Goal: Information Seeking & Learning: Learn about a topic

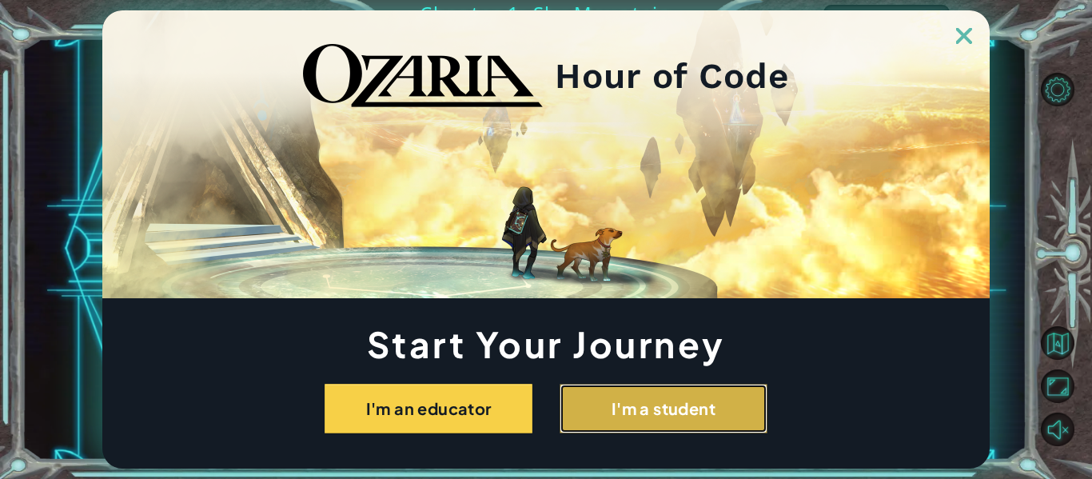
click at [637, 402] on button "I'm a student" at bounding box center [664, 409] width 208 height 50
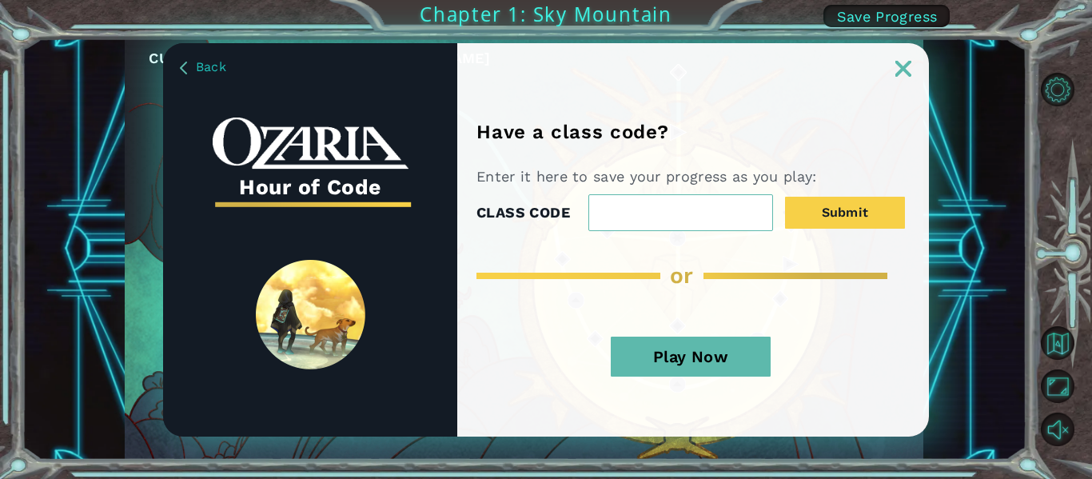
click at [683, 349] on button "Play Now" at bounding box center [691, 357] width 160 height 40
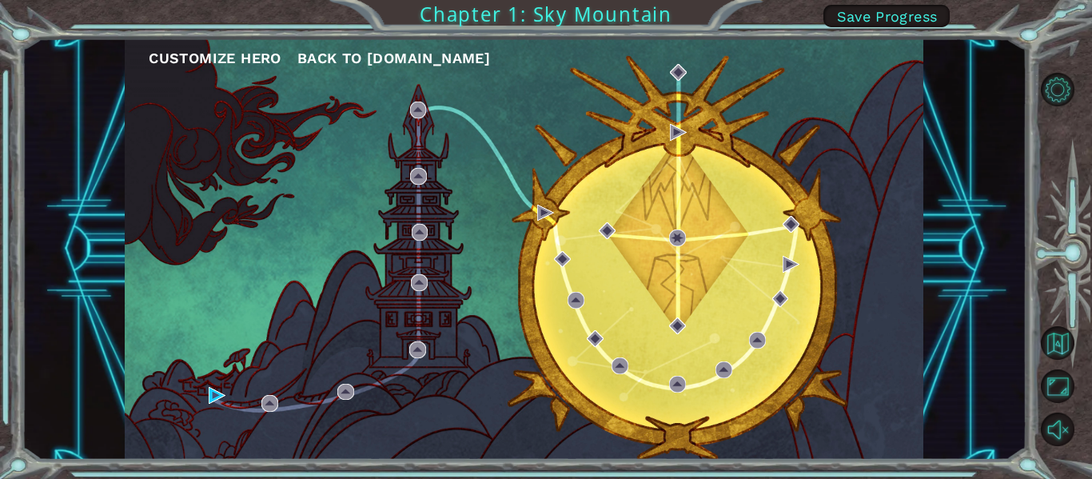
click at [220, 72] on div "Customize Hero Back to [DOMAIN_NAME]" at bounding box center [524, 248] width 799 height 421
click at [221, 66] on button "Customize Hero" at bounding box center [215, 58] width 133 height 24
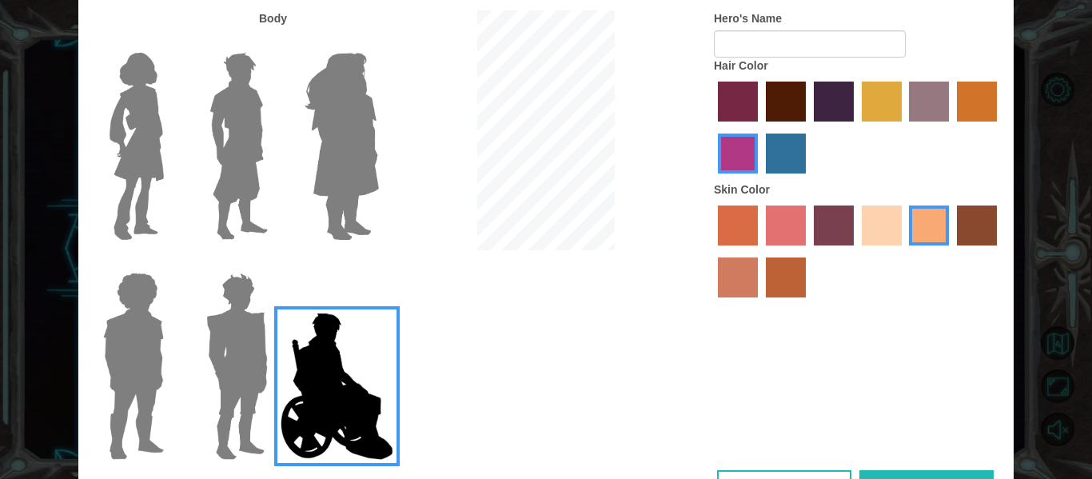
click at [383, 148] on img at bounding box center [341, 146] width 87 height 200
click at [378, 42] on input "Hero Amethyst" at bounding box center [378, 42] width 0 height 0
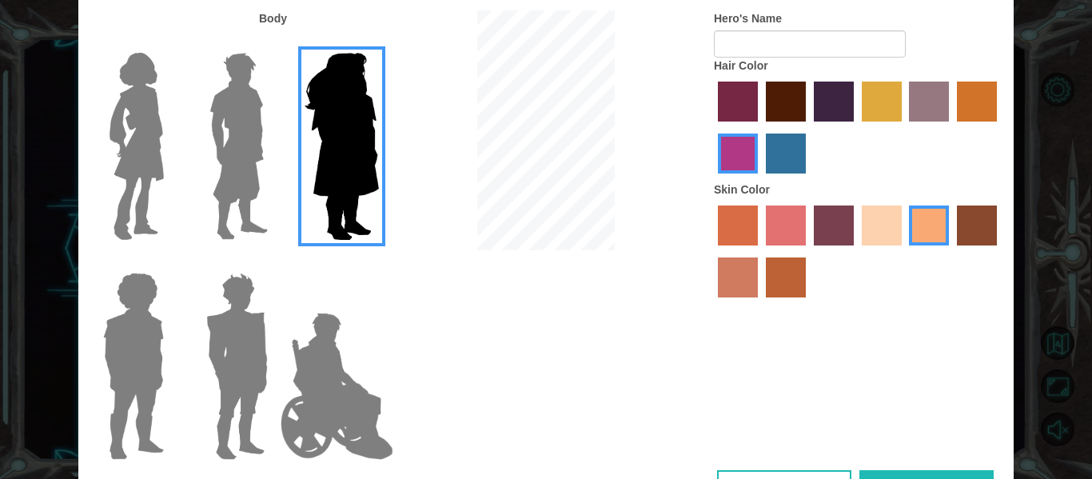
click at [221, 166] on img at bounding box center [238, 146] width 71 height 200
click at [274, 42] on input "Hero Lars" at bounding box center [274, 42] width 0 height 0
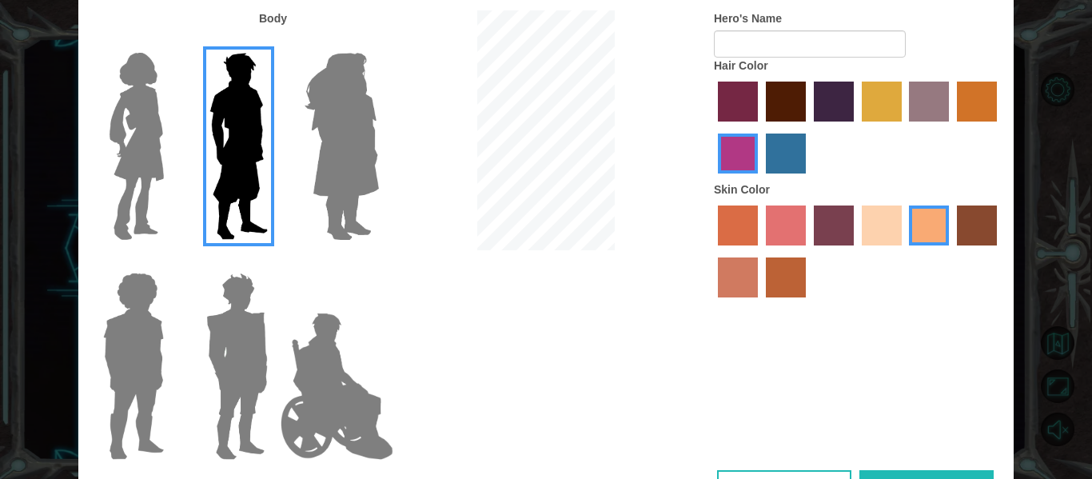
click at [120, 179] on img at bounding box center [136, 146] width 67 height 200
click at [170, 42] on input "Hero Connie" at bounding box center [170, 42] width 0 height 0
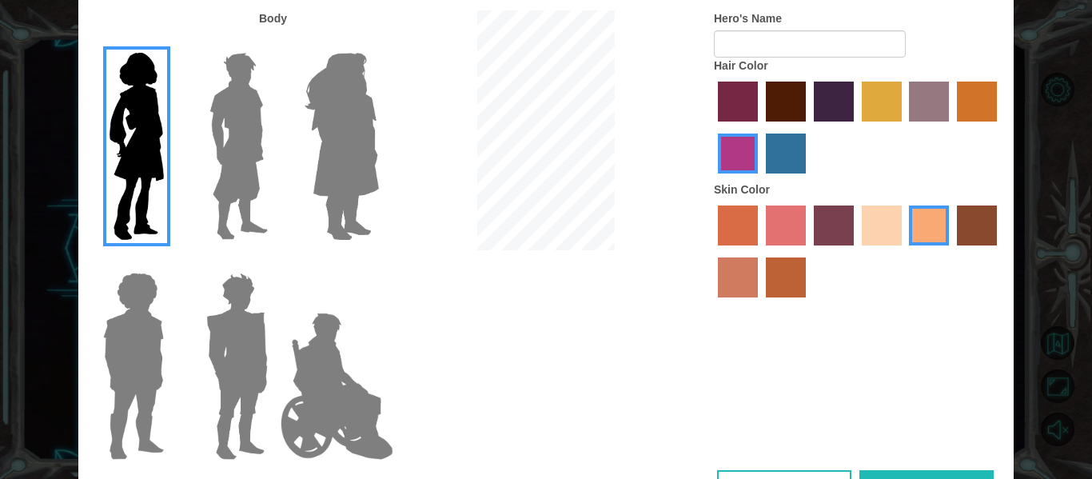
click at [232, 348] on img at bounding box center [237, 366] width 74 height 200
click at [274, 262] on input "Hero Garnet" at bounding box center [274, 262] width 0 height 0
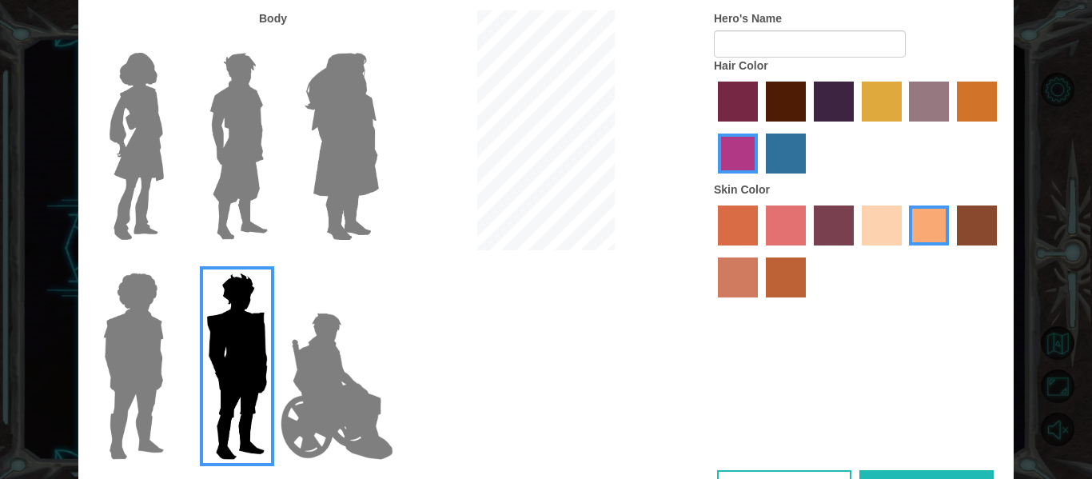
click at [163, 346] on img at bounding box center [134, 366] width 74 height 200
click at [170, 262] on input "Hero Steven" at bounding box center [170, 262] width 0 height 0
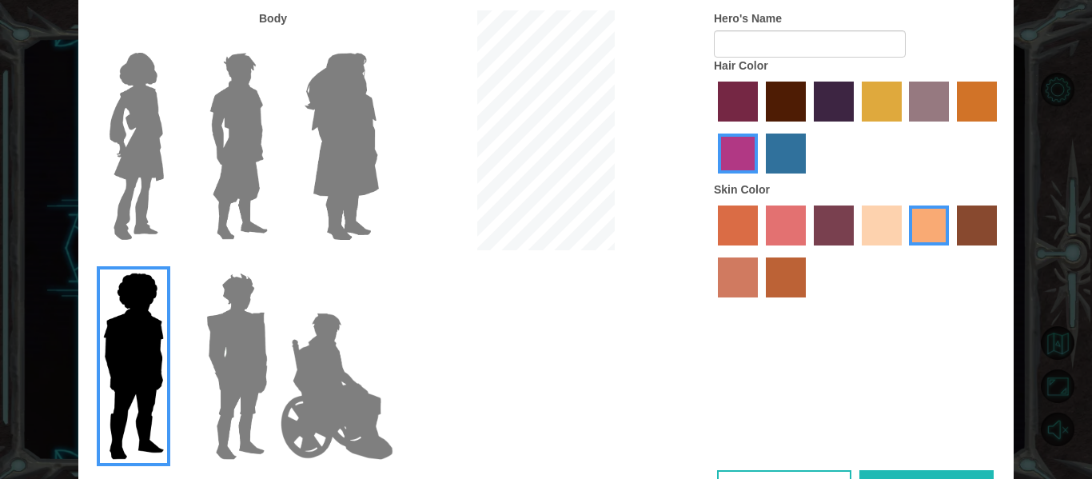
click at [149, 190] on img at bounding box center [136, 146] width 67 height 200
click at [170, 42] on input "Hero Connie" at bounding box center [170, 42] width 0 height 0
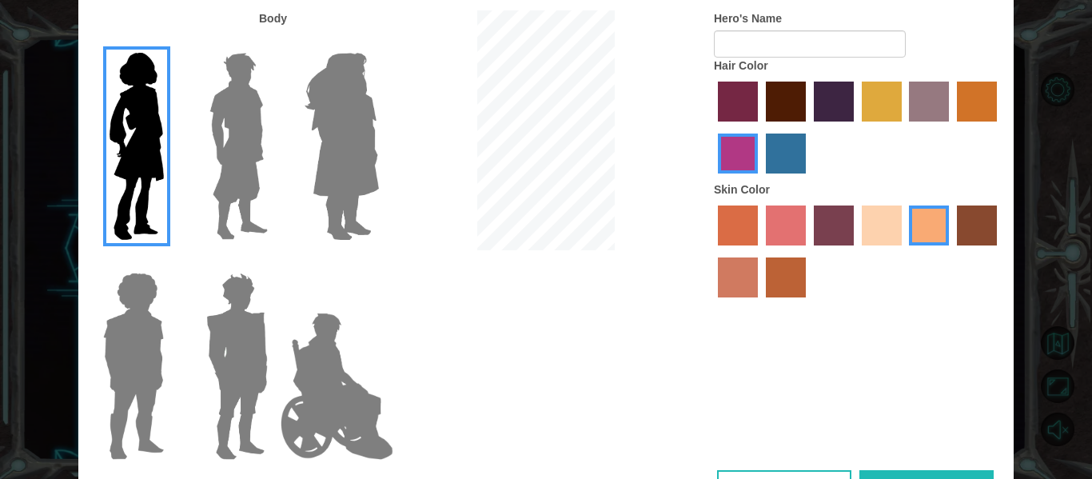
click at [787, 97] on label "maroon hair color" at bounding box center [786, 102] width 40 height 40
click at [760, 127] on input "maroon hair color" at bounding box center [760, 127] width 0 height 0
click at [737, 84] on label "paprika hair color" at bounding box center [738, 102] width 40 height 40
click at [712, 127] on input "paprika hair color" at bounding box center [712, 127] width 0 height 0
click at [850, 90] on label "hot purple hair color" at bounding box center [834, 102] width 40 height 40
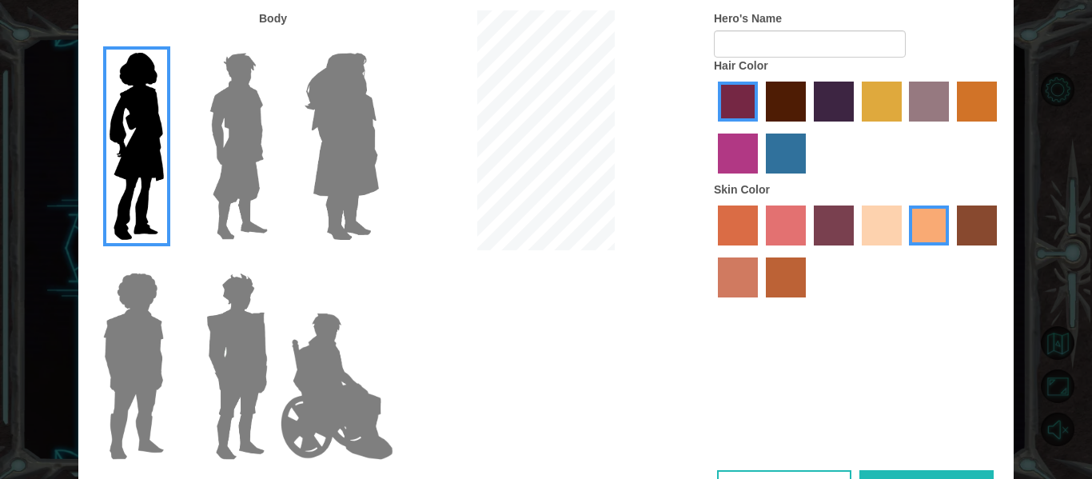
click at [808, 127] on input "hot purple hair color" at bounding box center [808, 127] width 0 height 0
click at [896, 108] on label "tulip tree hair color" at bounding box center [882, 102] width 40 height 40
click at [856, 127] on input "tulip tree hair color" at bounding box center [856, 127] width 0 height 0
click at [882, 238] on label "sandy beach skin color" at bounding box center [882, 225] width 40 height 40
click at [856, 251] on input "sandy beach skin color" at bounding box center [856, 251] width 0 height 0
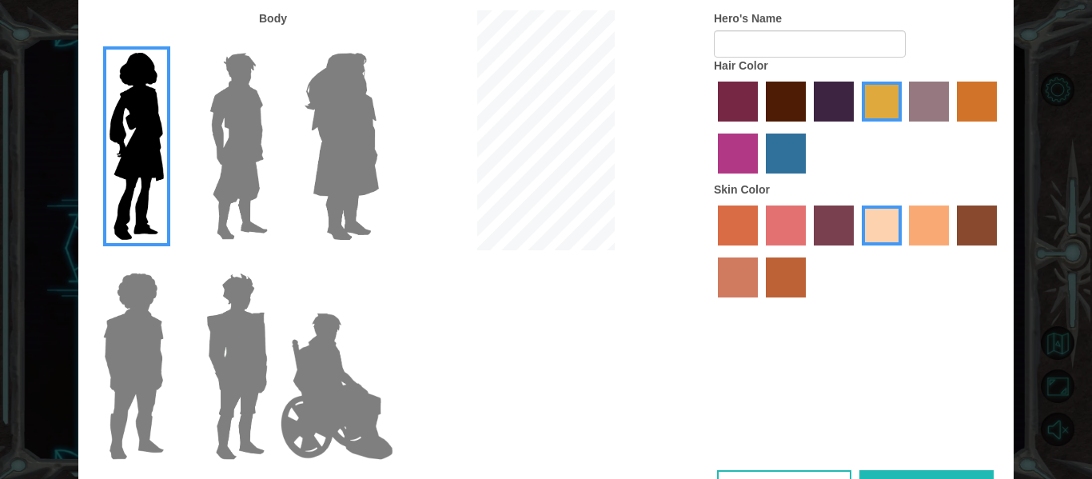
click at [919, 224] on label "tacao skin color" at bounding box center [929, 225] width 40 height 40
click at [904, 251] on input "tacao skin color" at bounding box center [904, 251] width 0 height 0
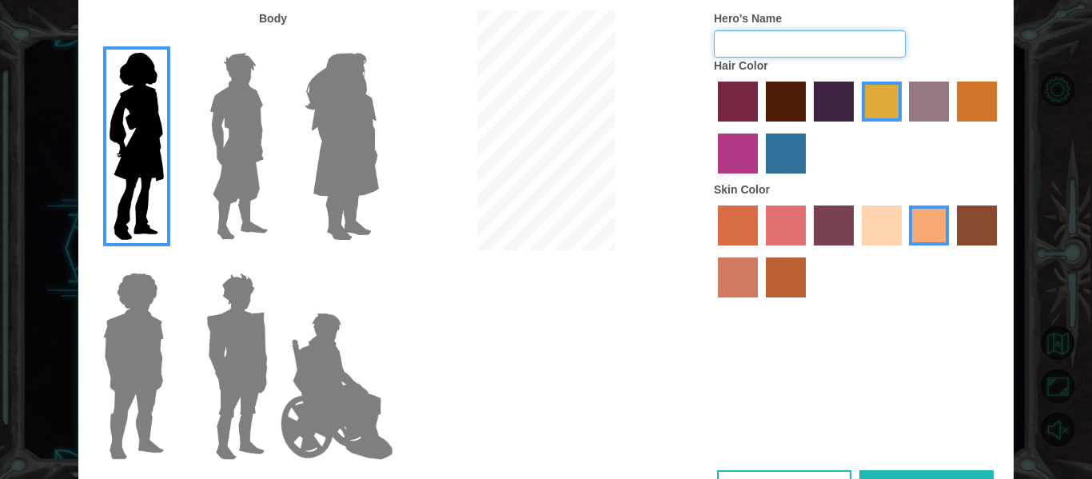
click at [785, 40] on input "Hero's Name" at bounding box center [810, 43] width 192 height 27
type input "l"
type input "C"
type input "d"
type input "D"
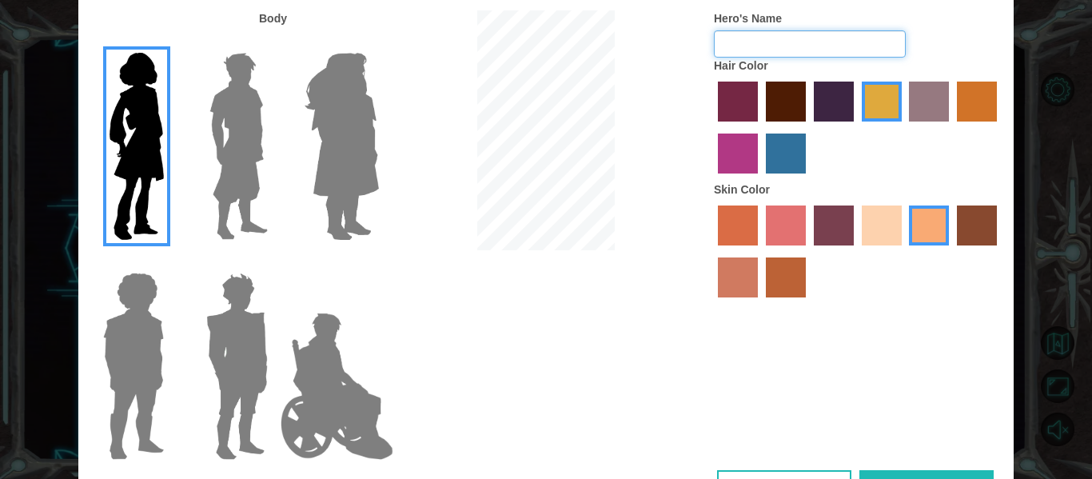
type input "a"
type input "[PERSON_NAME]"
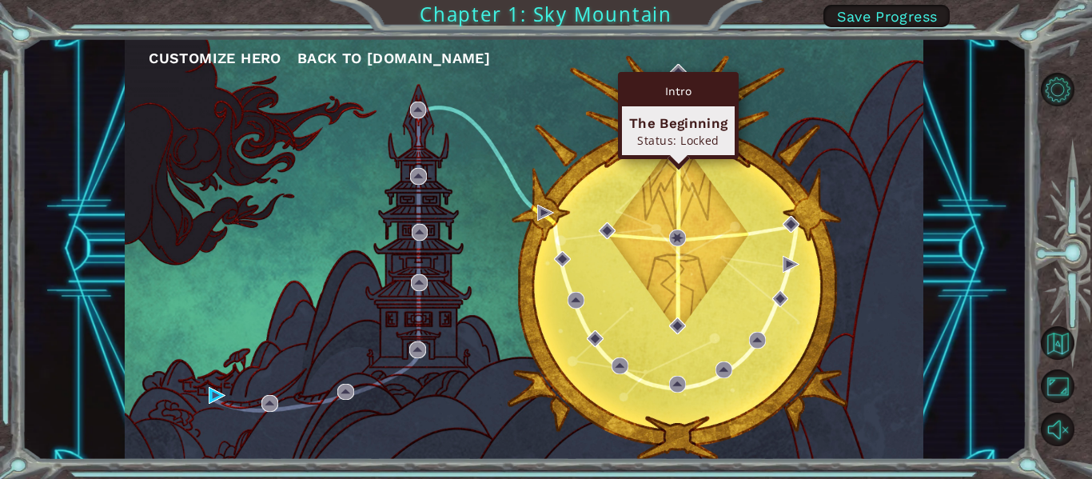
click at [675, 72] on div "Intro The Beginning Status: Locked" at bounding box center [678, 115] width 121 height 87
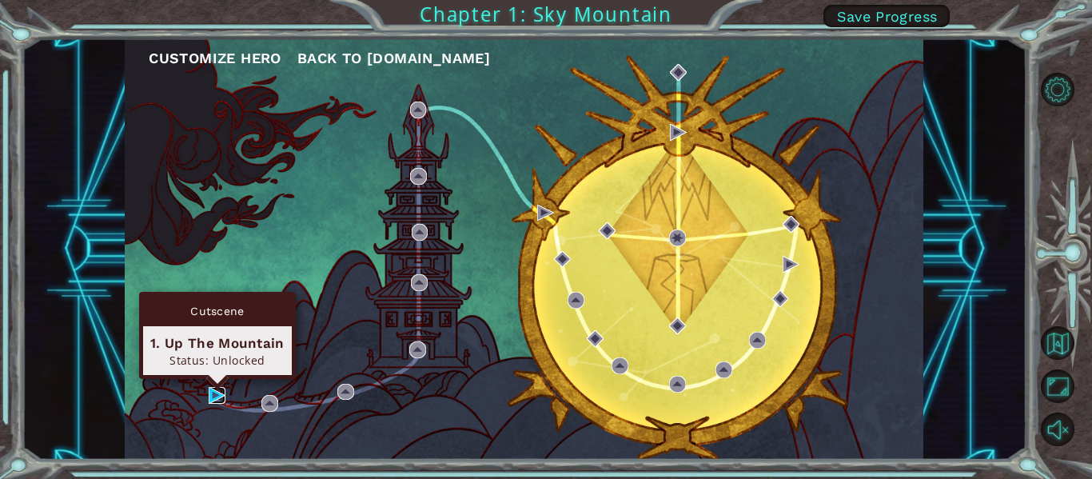
click at [214, 395] on img at bounding box center [217, 395] width 17 height 17
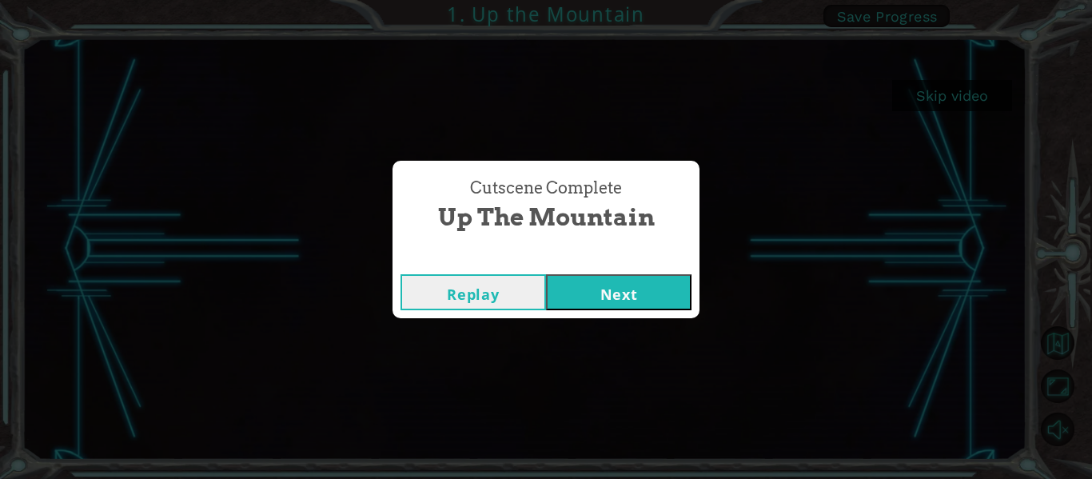
click at [563, 289] on button "Next" at bounding box center [618, 292] width 145 height 36
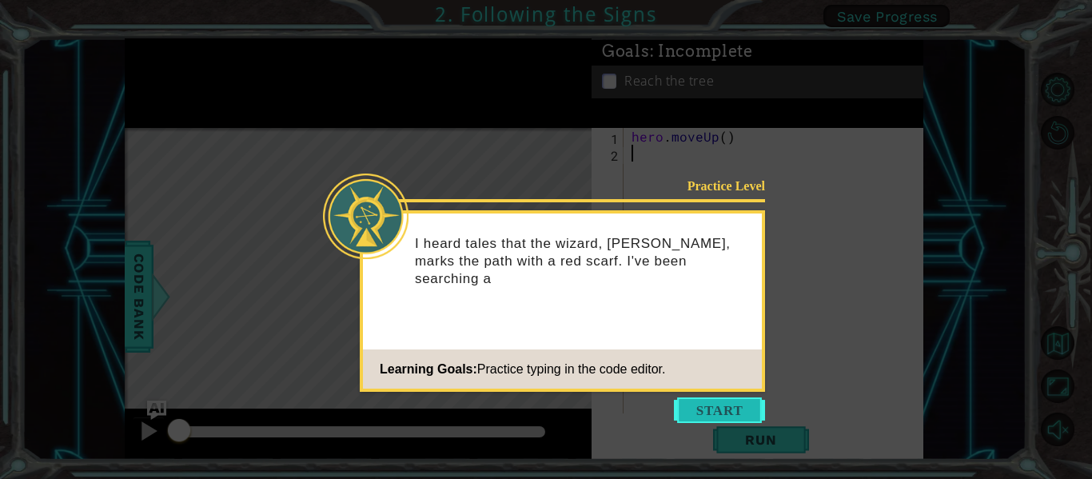
click at [714, 404] on button "Start" at bounding box center [719, 410] width 91 height 26
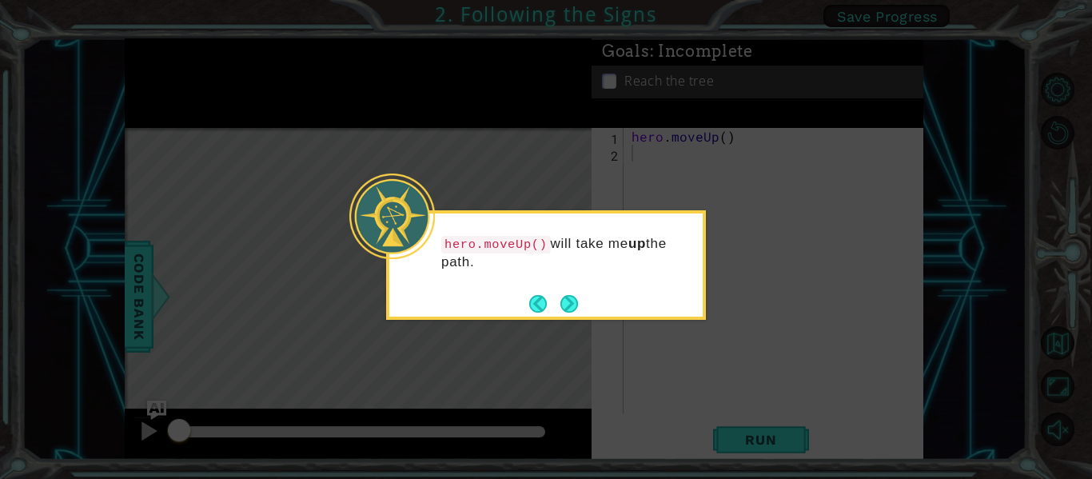
click at [564, 359] on icon at bounding box center [546, 239] width 1092 height 479
click at [568, 303] on button "Next" at bounding box center [569, 304] width 18 height 18
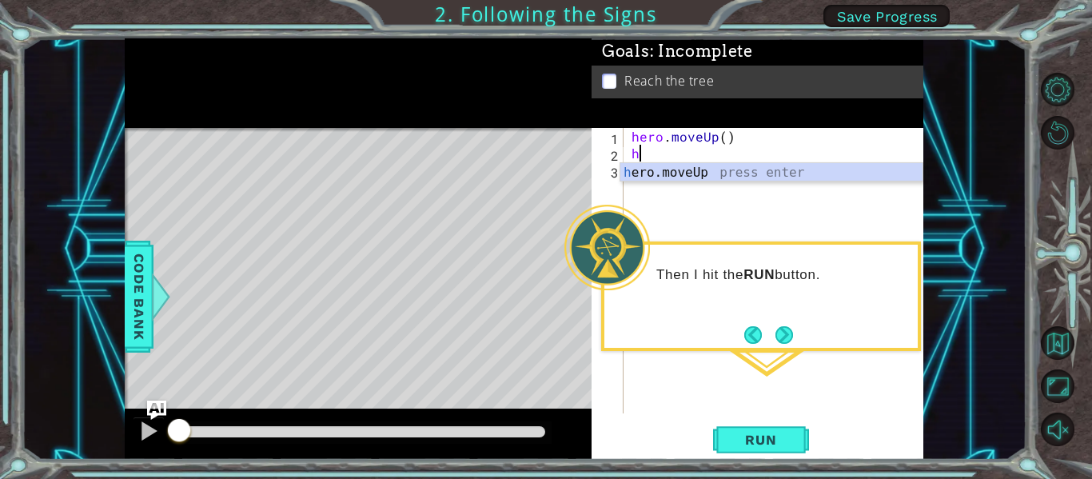
type textarea "he"
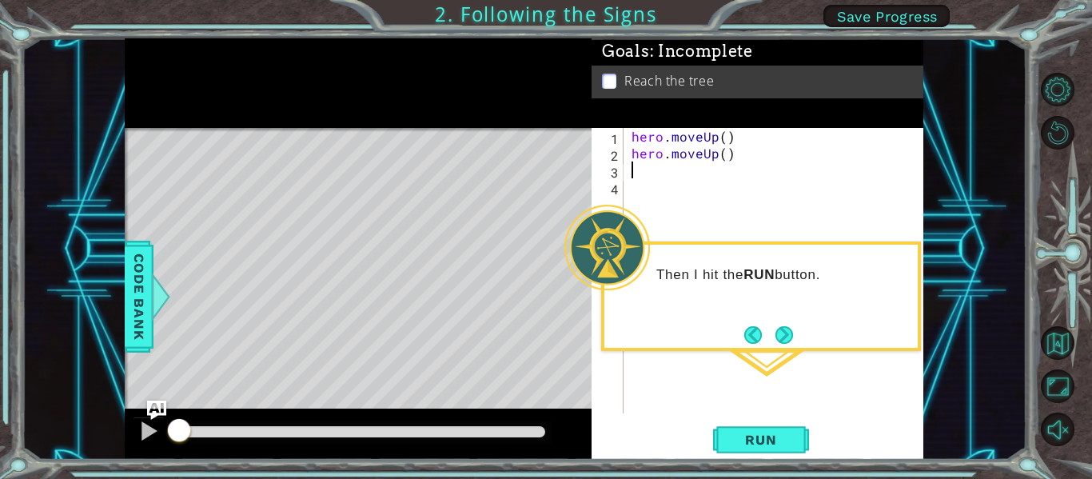
click at [768, 419] on div "1 2 3 4 hero . moveUp ( ) hero . moveUp ( ) ההההההההההההההההההההההההההההההההההה…" at bounding box center [758, 294] width 332 height 332
click at [778, 440] on span "Run" at bounding box center [760, 440] width 63 height 16
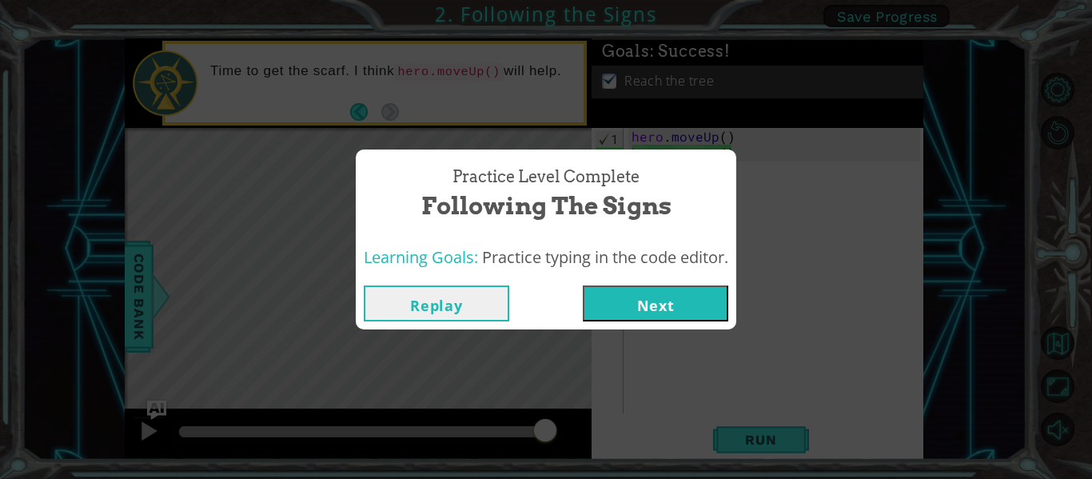
click at [642, 315] on button "Next" at bounding box center [655, 303] width 145 height 36
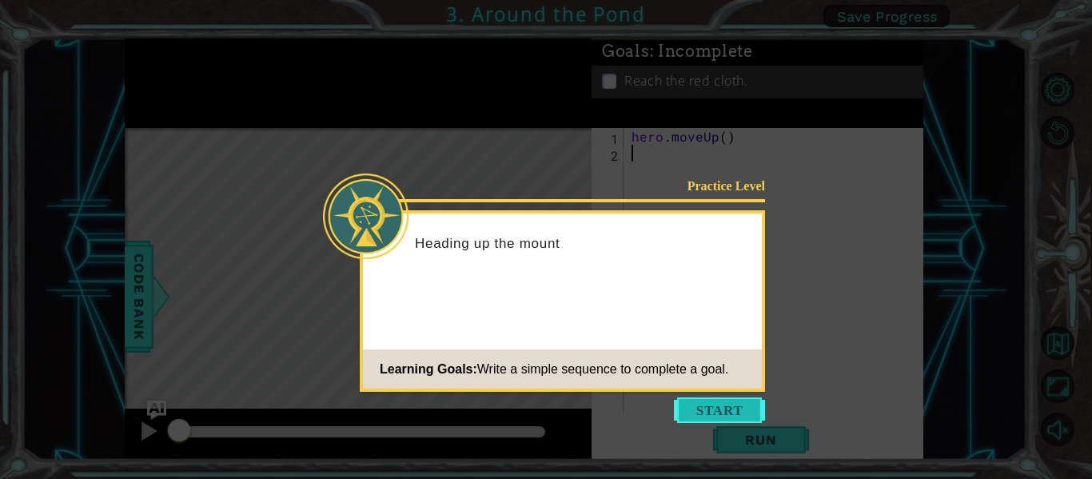
click at [699, 399] on button "Start" at bounding box center [719, 410] width 91 height 26
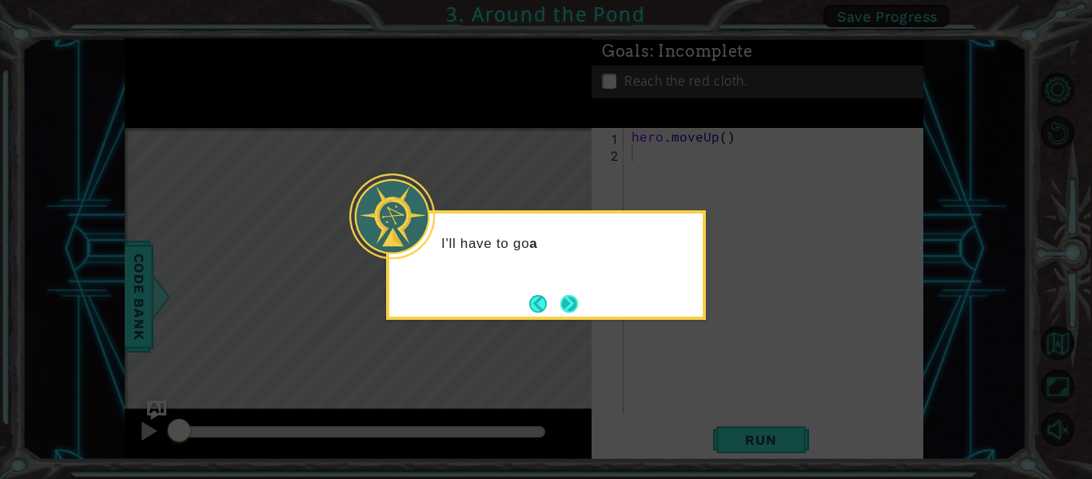
click at [568, 295] on button "Next" at bounding box center [569, 303] width 19 height 19
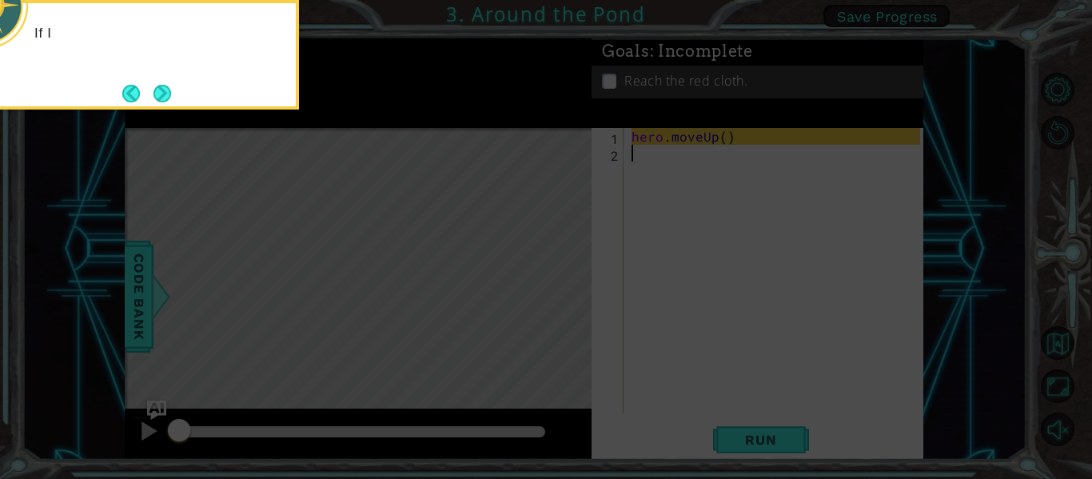
click at [560, 284] on icon at bounding box center [546, 71] width 1092 height 815
click at [158, 83] on button "Next" at bounding box center [162, 93] width 20 height 20
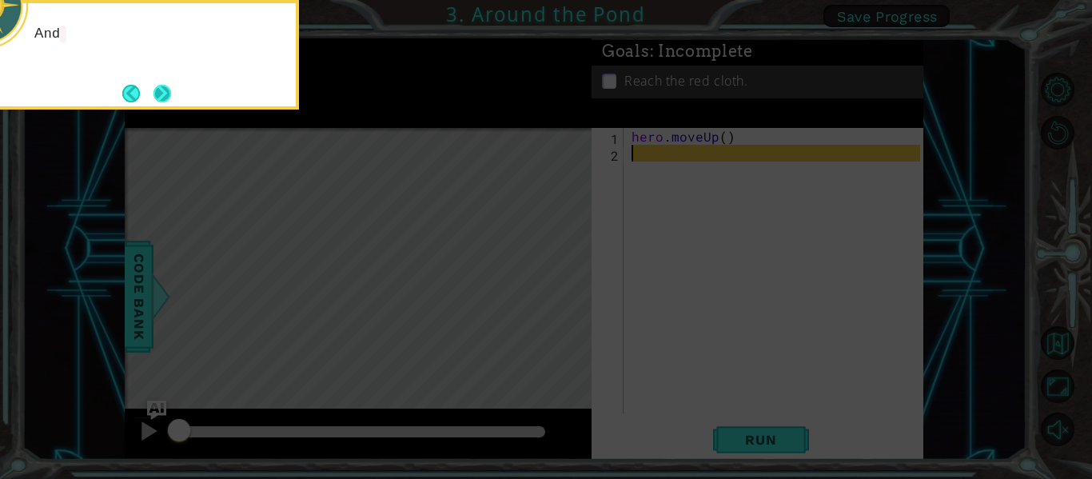
click at [163, 86] on button "Next" at bounding box center [162, 94] width 18 height 18
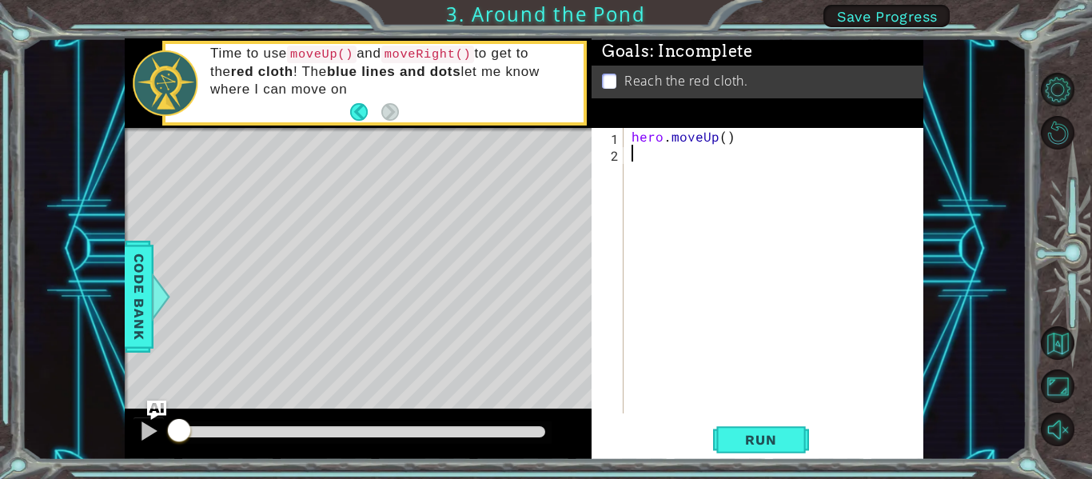
click at [672, 160] on div "hero . moveUp ( )" at bounding box center [778, 287] width 300 height 319
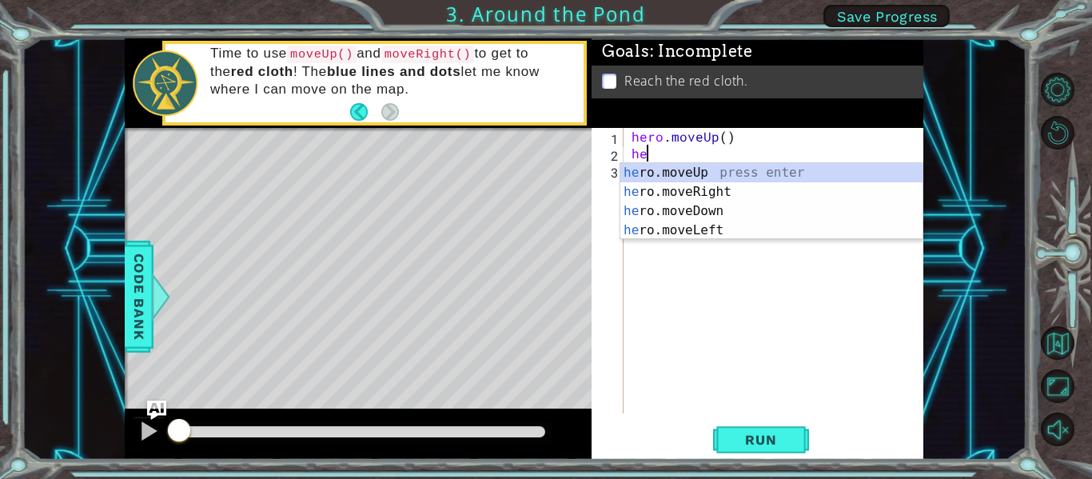
scroll to position [0, 1]
type textarea "hero"
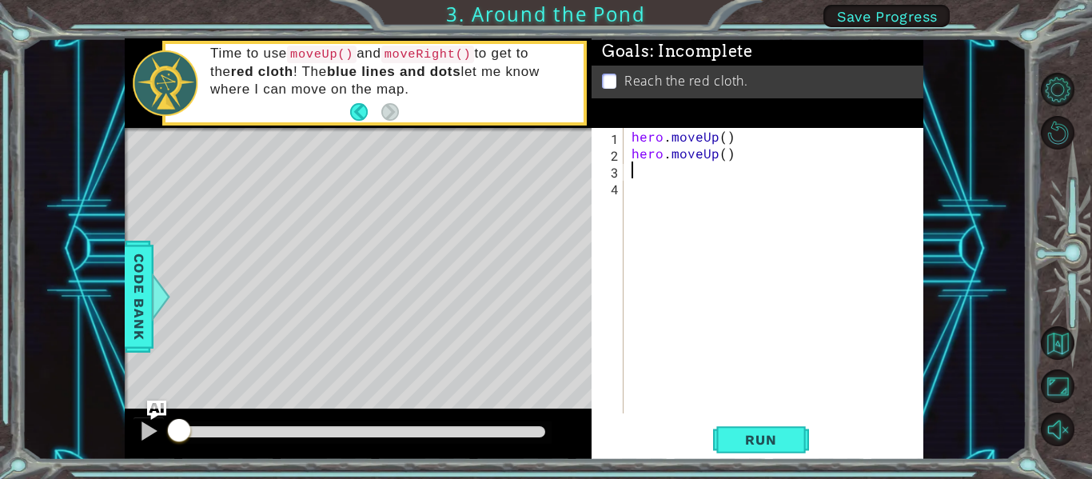
scroll to position [0, 0]
click at [769, 447] on span "Run" at bounding box center [760, 440] width 63 height 16
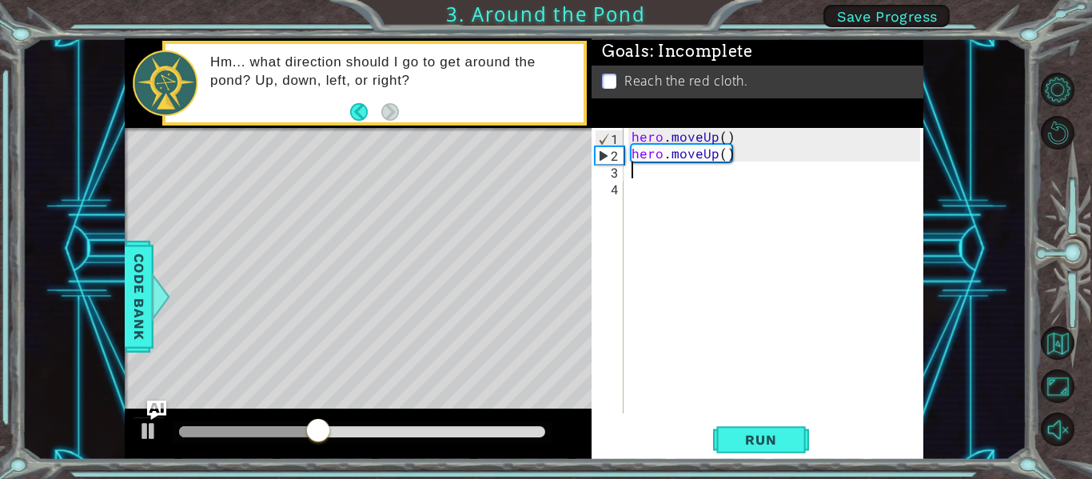
click at [699, 172] on div "hero . moveUp ( ) hero . moveUp ( )" at bounding box center [778, 287] width 300 height 319
type textarea "he"
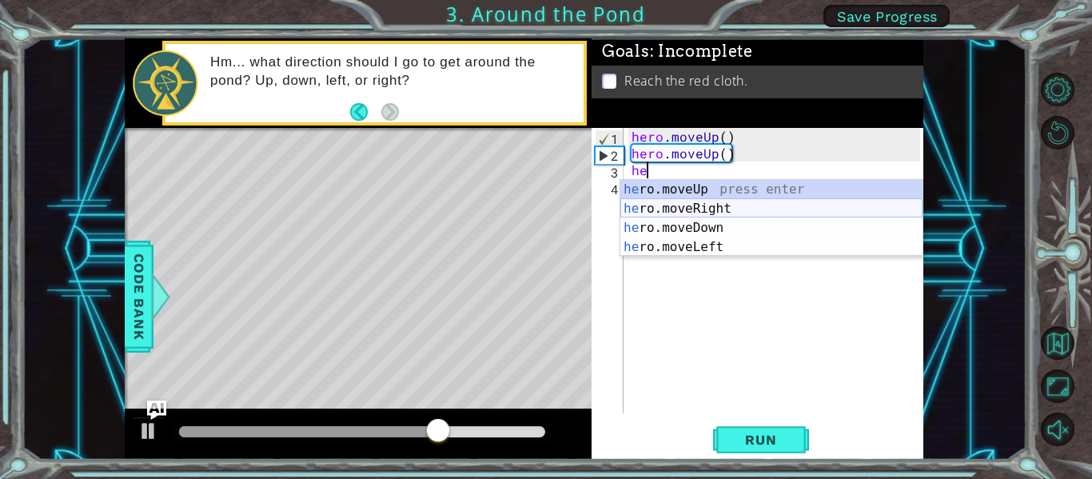
click at [655, 211] on div "he ro.moveUp press enter he ro.moveRight press enter he ro.moveDown press enter…" at bounding box center [771, 237] width 302 height 115
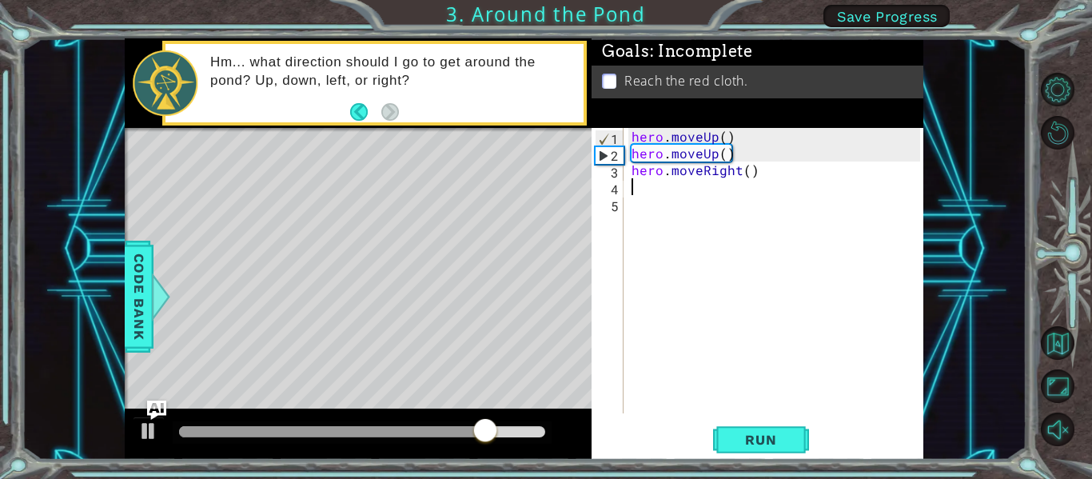
click at [762, 416] on div "1 2 3 4 5 hero . moveUp ( ) hero . moveUp ( ) hero . moveRight ( ) הההההההההההה…" at bounding box center [758, 294] width 332 height 332
click at [759, 432] on span "Run" at bounding box center [760, 440] width 63 height 16
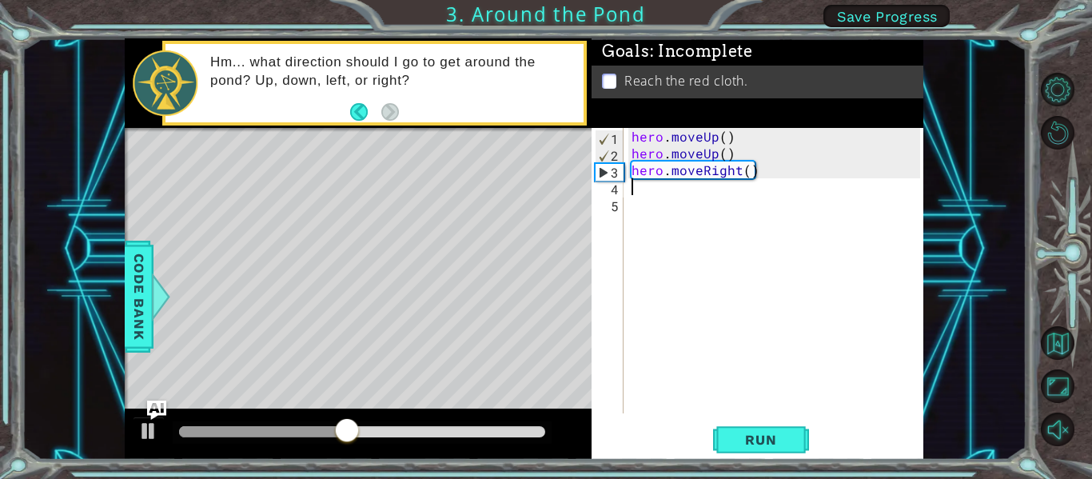
click at [657, 191] on div "hero . moveUp ( ) hero . moveUp ( ) hero . moveRight ( )" at bounding box center [778, 287] width 300 height 319
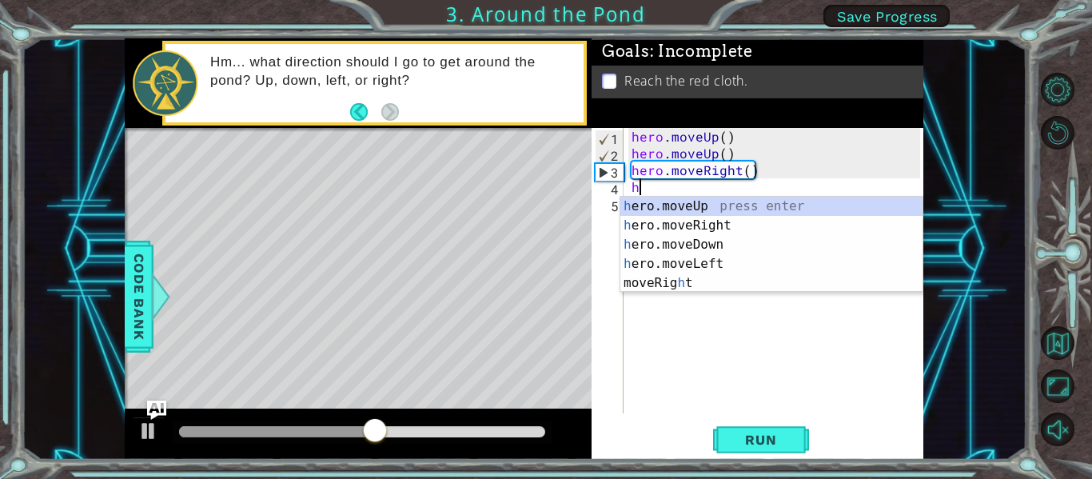
type textarea "he"
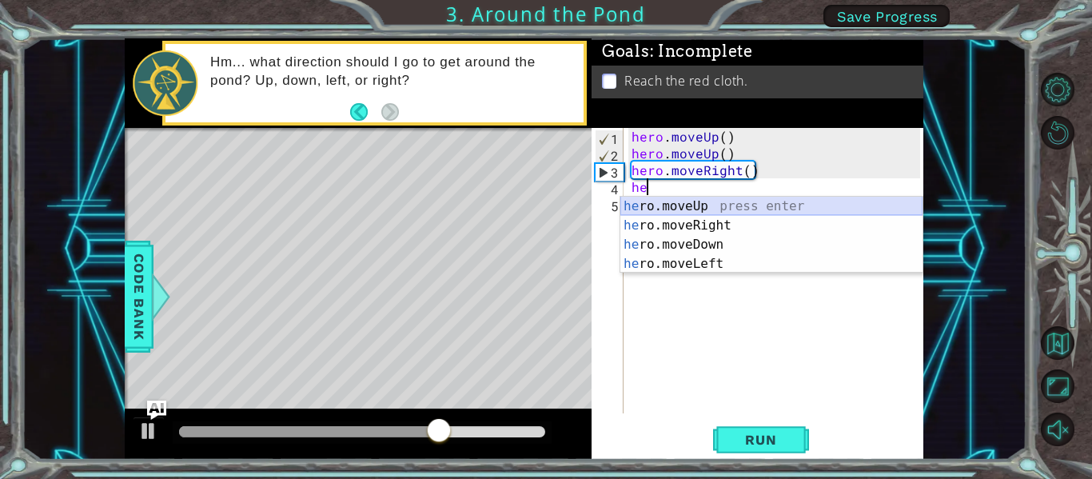
click at [689, 210] on div "he ro.moveUp press enter he ro.moveRight press enter he ro.moveDown press enter…" at bounding box center [771, 254] width 302 height 115
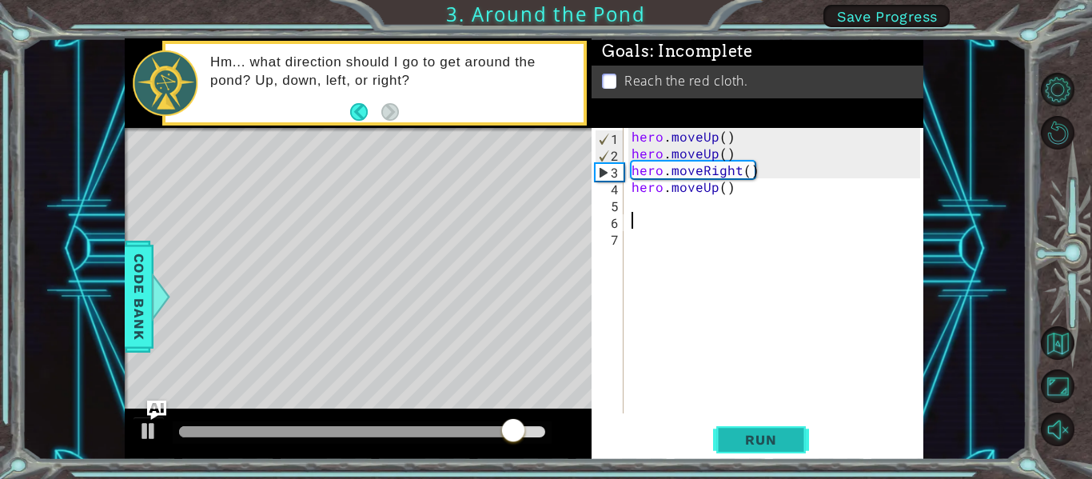
click at [747, 436] on span "Run" at bounding box center [760, 440] width 63 height 16
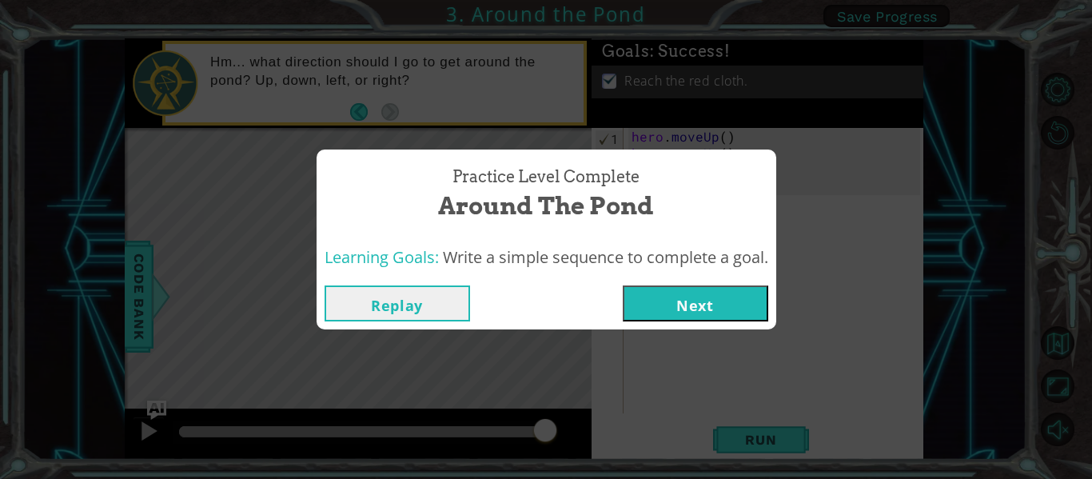
click at [657, 298] on button "Next" at bounding box center [695, 303] width 145 height 36
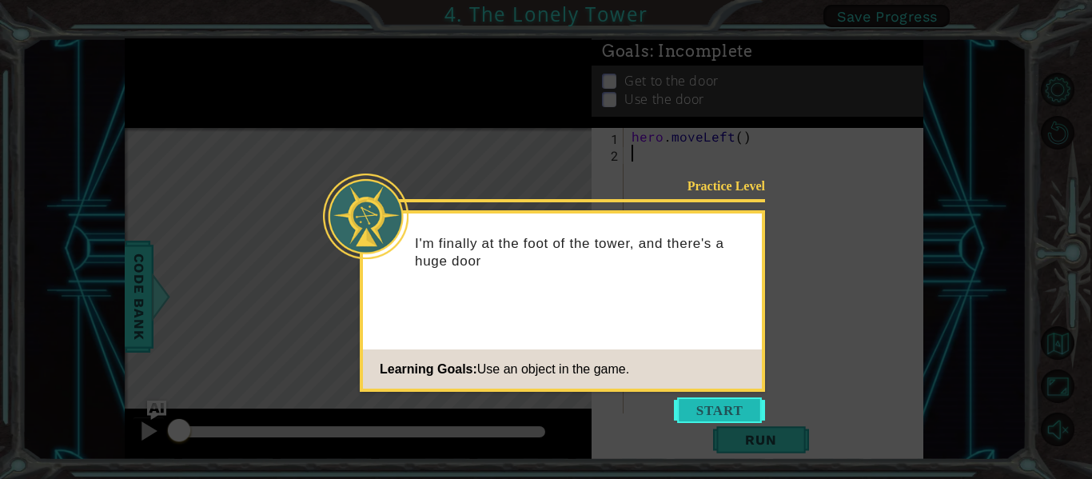
click at [697, 400] on button "Start" at bounding box center [719, 410] width 91 height 26
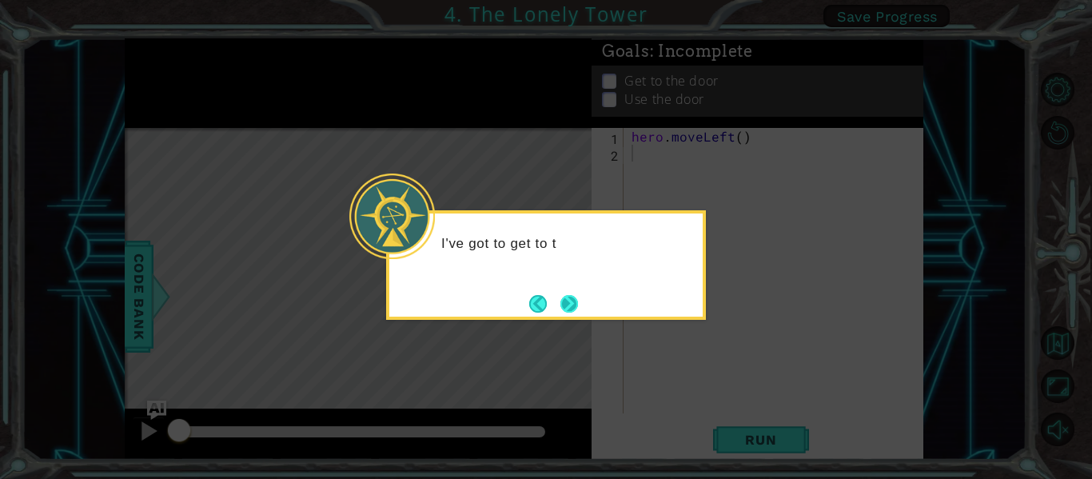
click at [561, 295] on button "Next" at bounding box center [569, 303] width 18 height 18
click at [564, 294] on button "Next" at bounding box center [569, 303] width 19 height 19
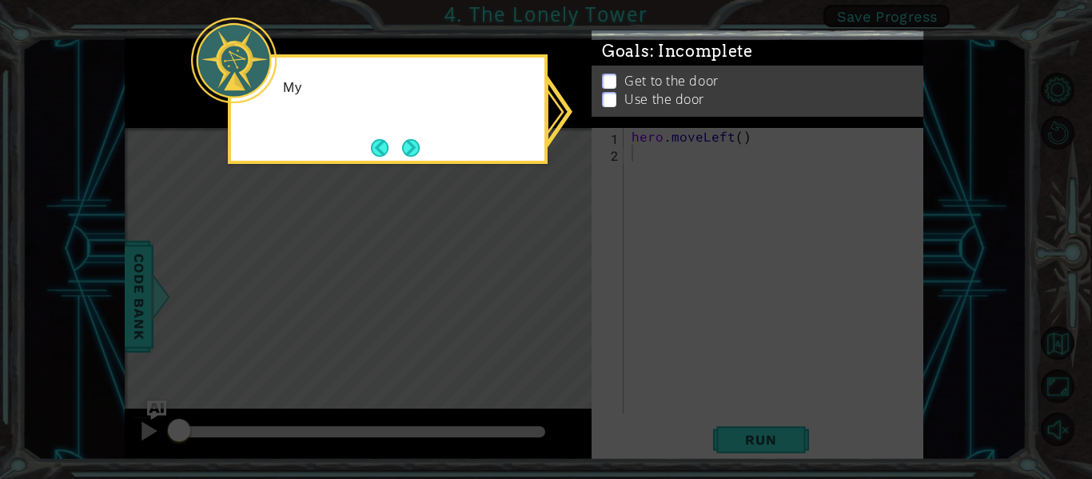
click at [588, 243] on icon at bounding box center [546, 239] width 1092 height 479
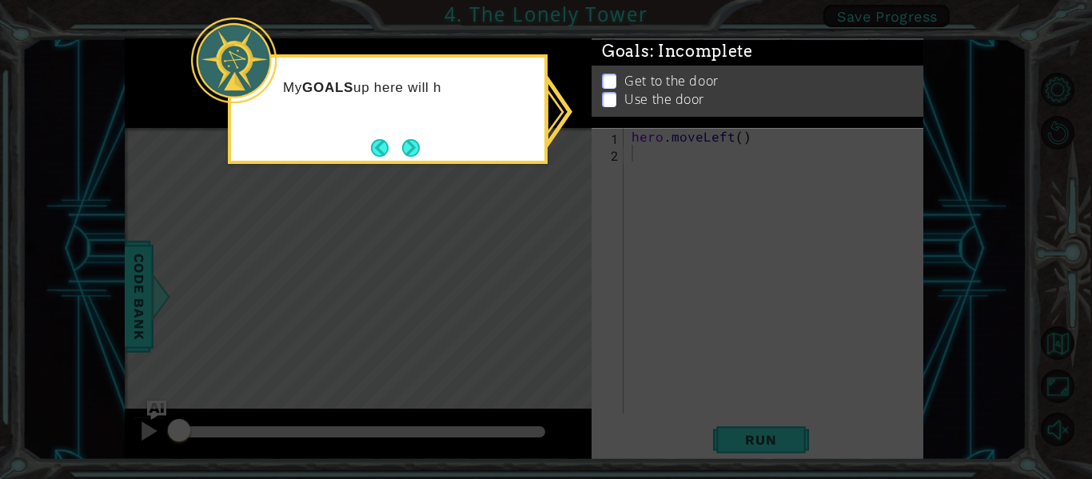
click at [549, 206] on icon at bounding box center [546, 239] width 1092 height 479
click at [416, 147] on button "Next" at bounding box center [411, 148] width 18 height 18
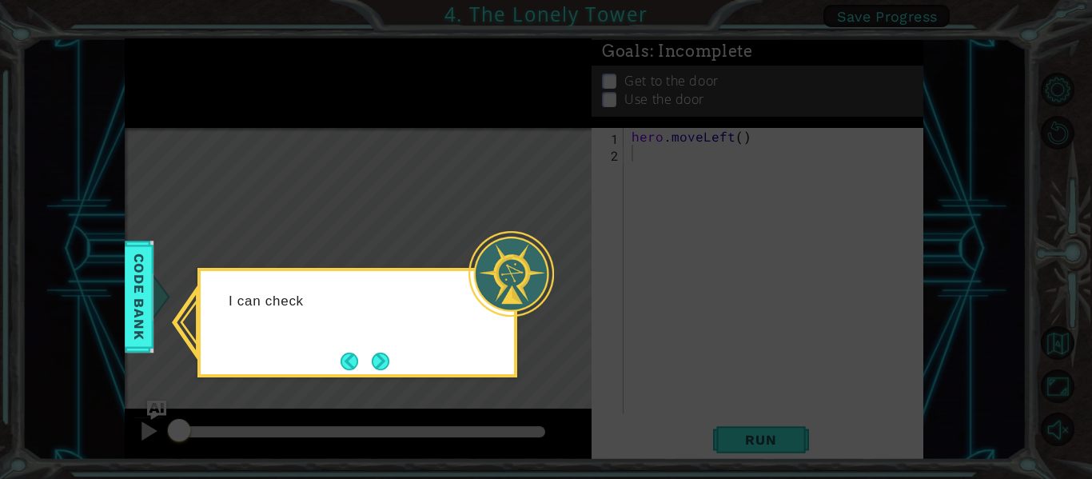
click at [542, 260] on div at bounding box center [511, 274] width 86 height 86
click at [379, 364] on button "Next" at bounding box center [381, 361] width 28 height 28
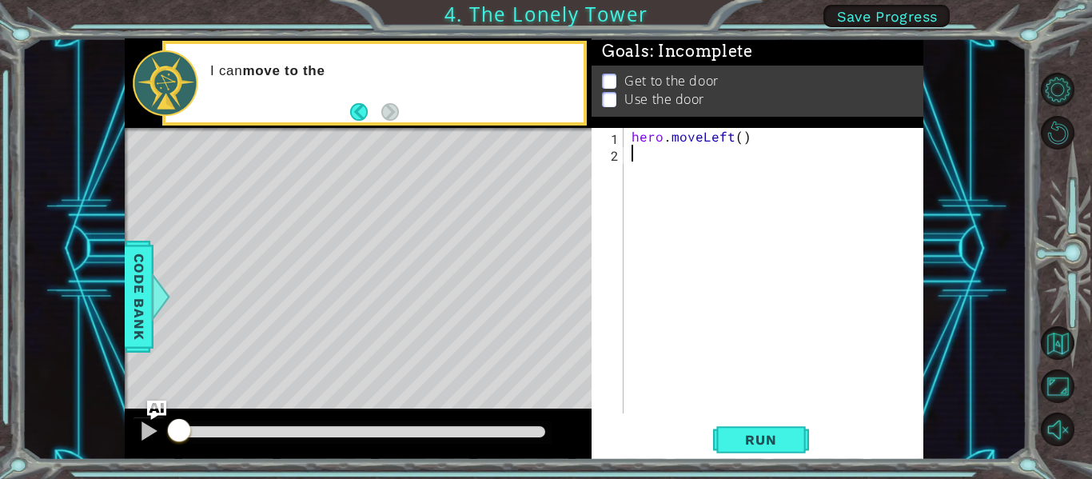
click at [671, 143] on div "hero . moveLeft ( )" at bounding box center [778, 287] width 300 height 319
type textarea "hero.moveLeft()"
click at [651, 157] on div "hero . moveLeft ( )" at bounding box center [778, 287] width 300 height 319
type textarea "h"
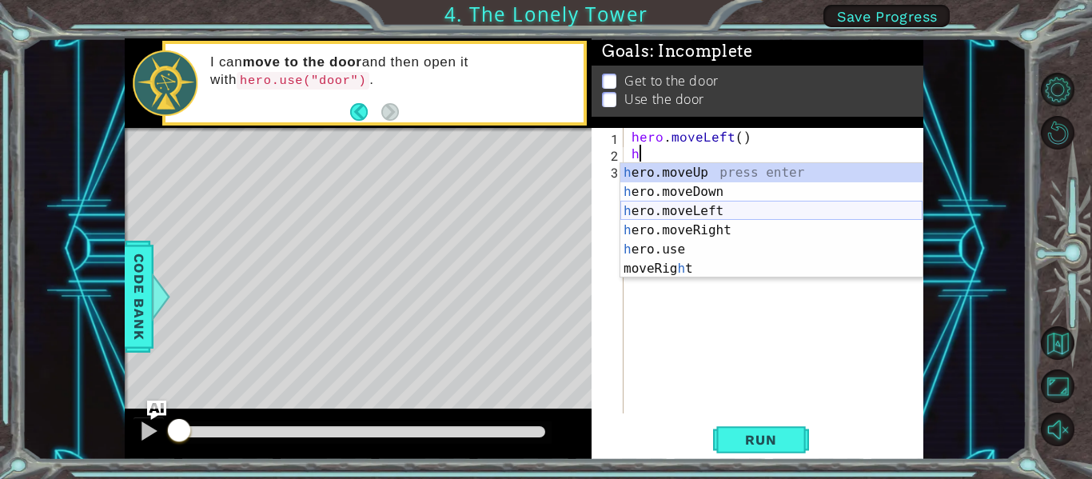
click at [696, 217] on div "h ero.moveUp press enter h ero.moveDown press enter h ero.moveLeft press enter …" at bounding box center [771, 239] width 302 height 153
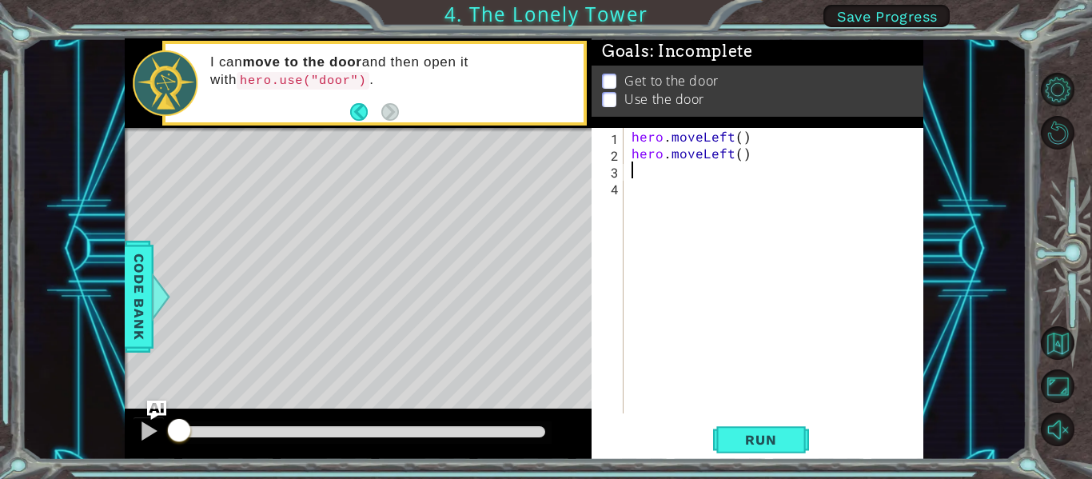
type textarea "h"
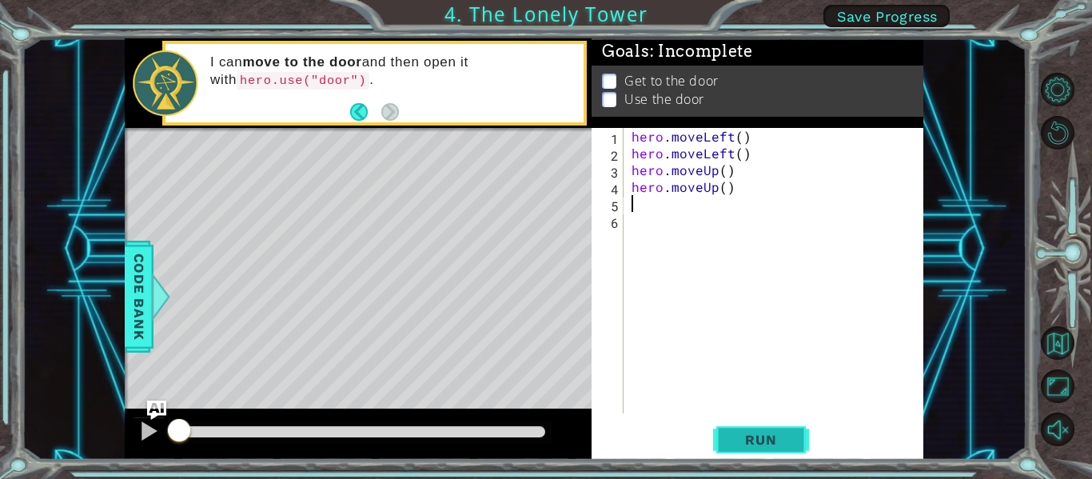
click at [771, 443] on span "Run" at bounding box center [760, 440] width 63 height 16
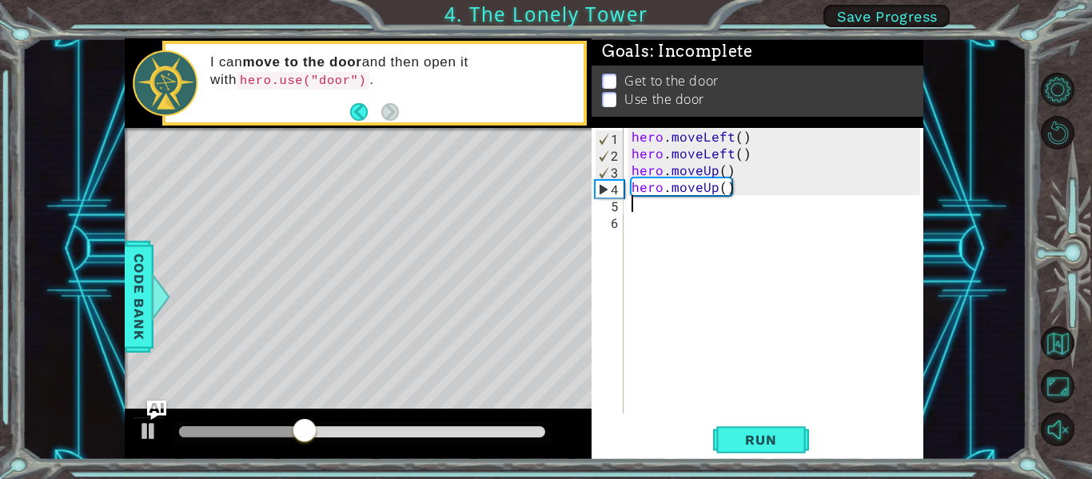
type textarea "he"
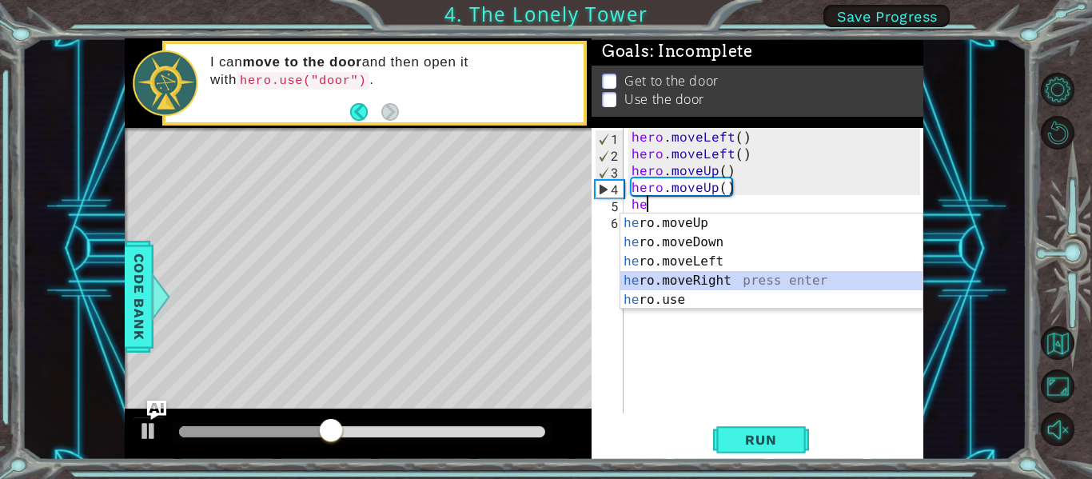
click at [702, 281] on div "he ro.moveUp press enter he ro.moveDown press enter he ro.moveLeft press enter …" at bounding box center [771, 280] width 302 height 134
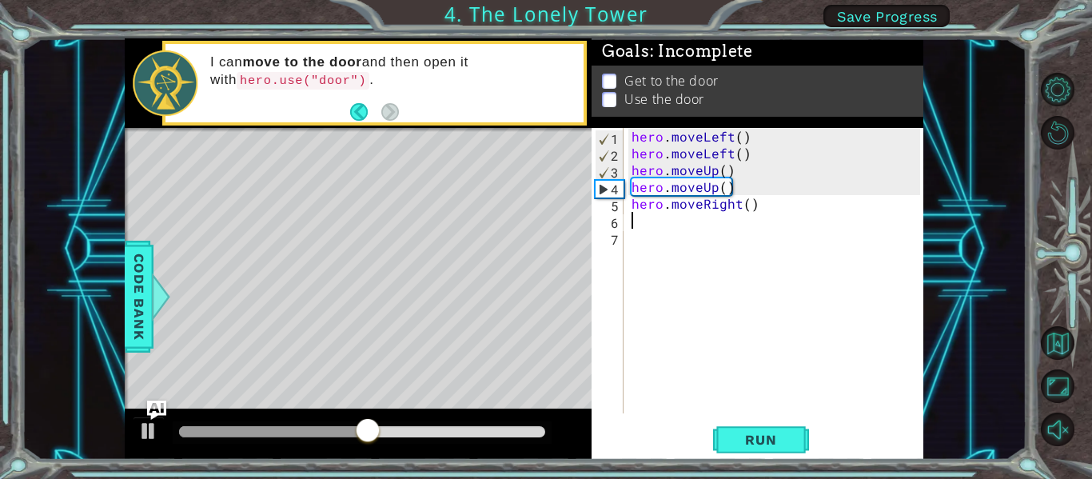
type textarea "h"
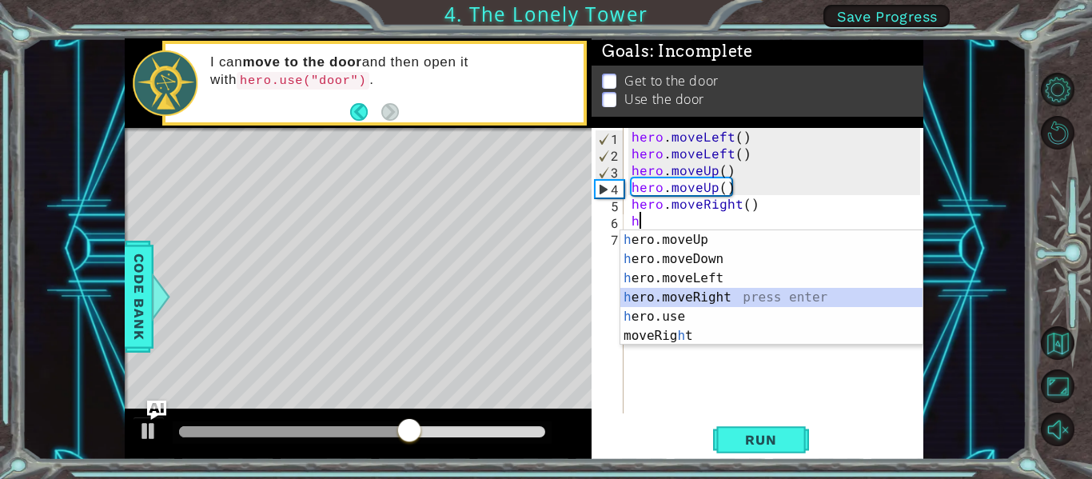
click at [716, 301] on div "h ero.moveUp press enter h ero.moveDown press enter h ero.moveLeft press enter …" at bounding box center [771, 306] width 302 height 153
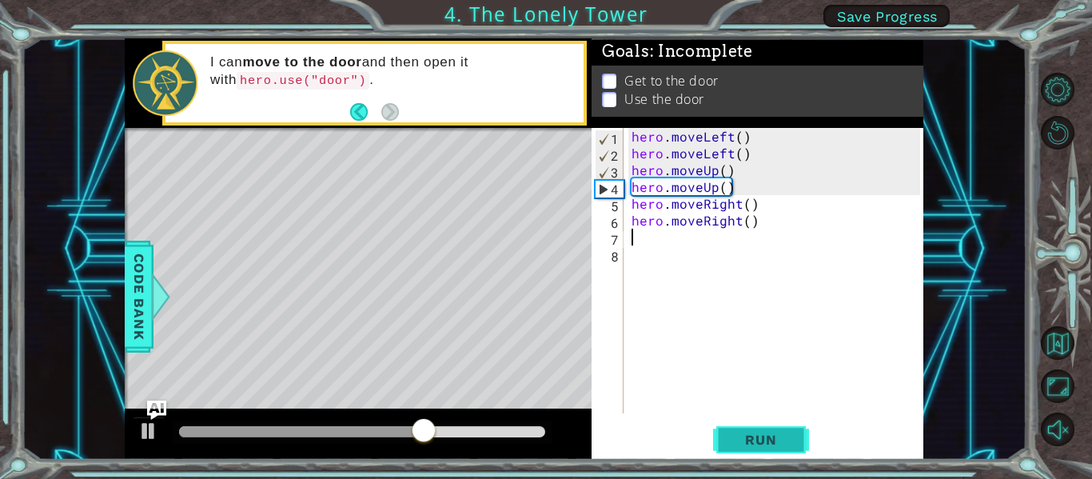
click at [749, 432] on span "Run" at bounding box center [760, 440] width 63 height 16
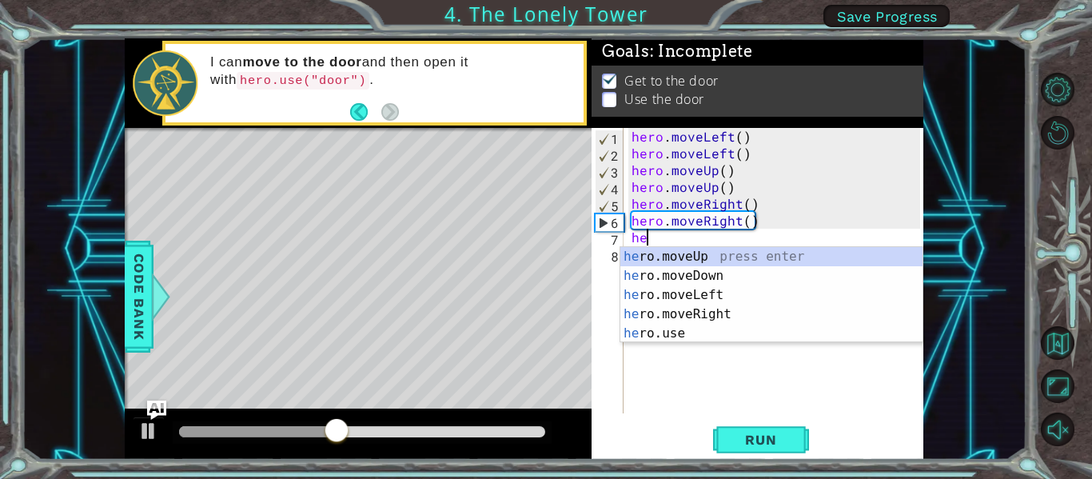
scroll to position [0, 1]
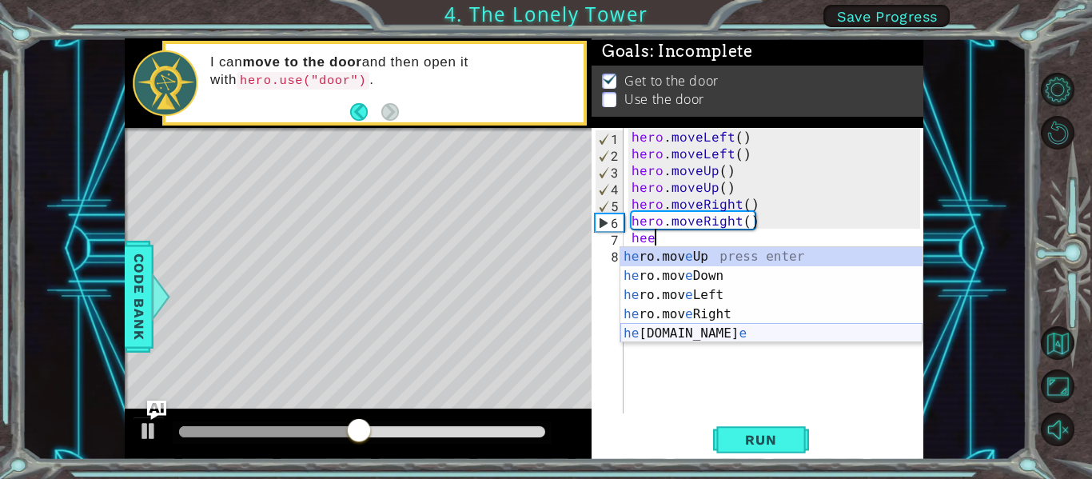
click at [655, 330] on div "he ro.mov e Up press enter he ro.mov e Down press enter he ro.mov e Left press …" at bounding box center [771, 314] width 302 height 134
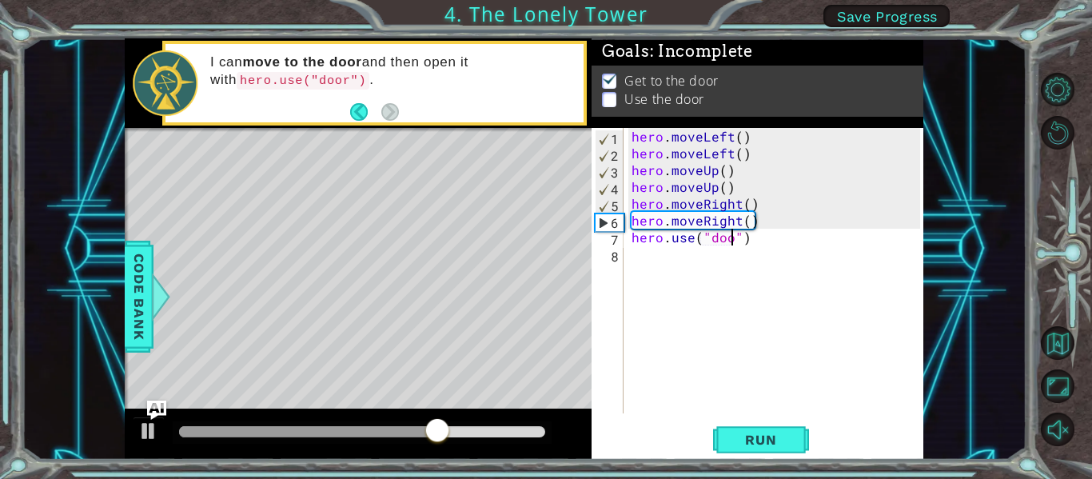
scroll to position [0, 7]
type textarea "hero.use("door")"
click at [779, 438] on span "Run" at bounding box center [760, 440] width 63 height 16
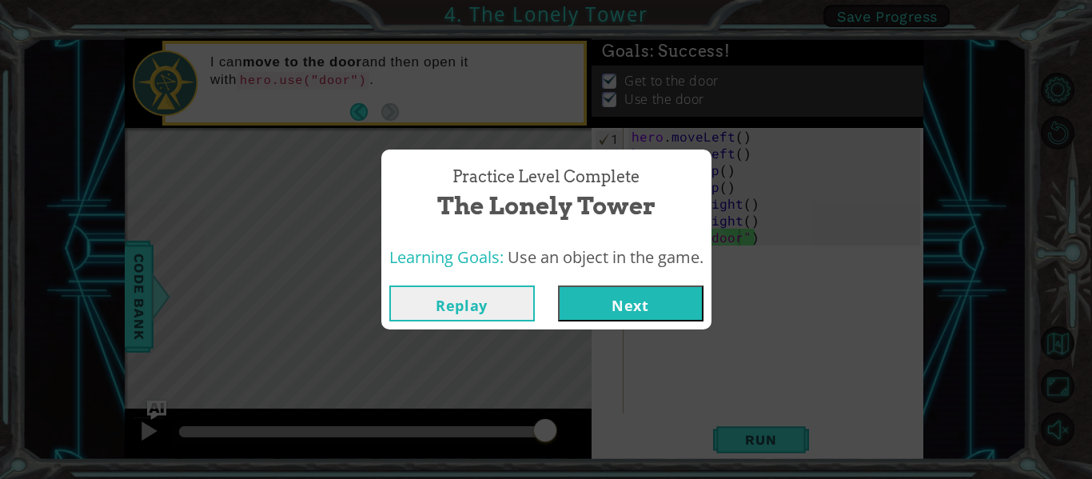
click at [673, 293] on button "Next" at bounding box center [630, 303] width 145 height 36
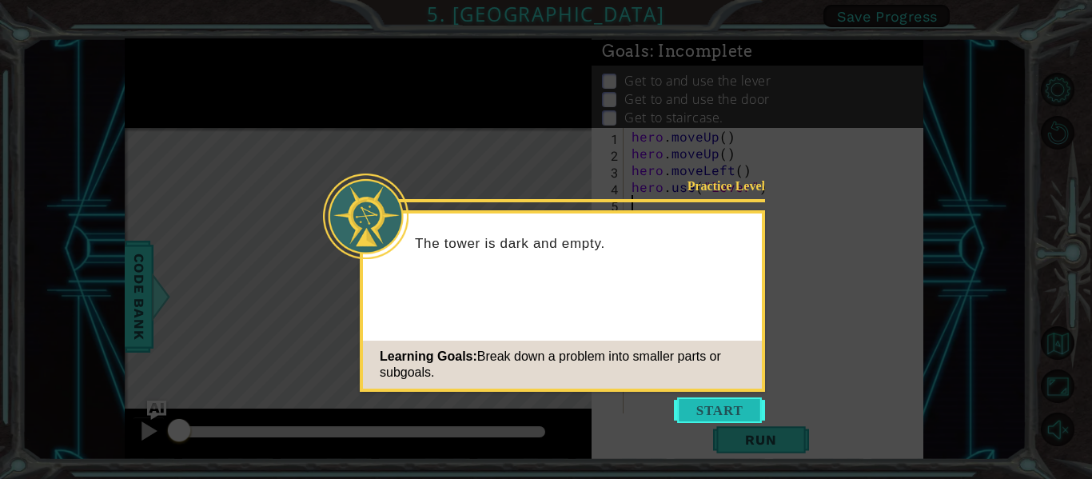
click at [735, 408] on button "Start" at bounding box center [719, 410] width 91 height 26
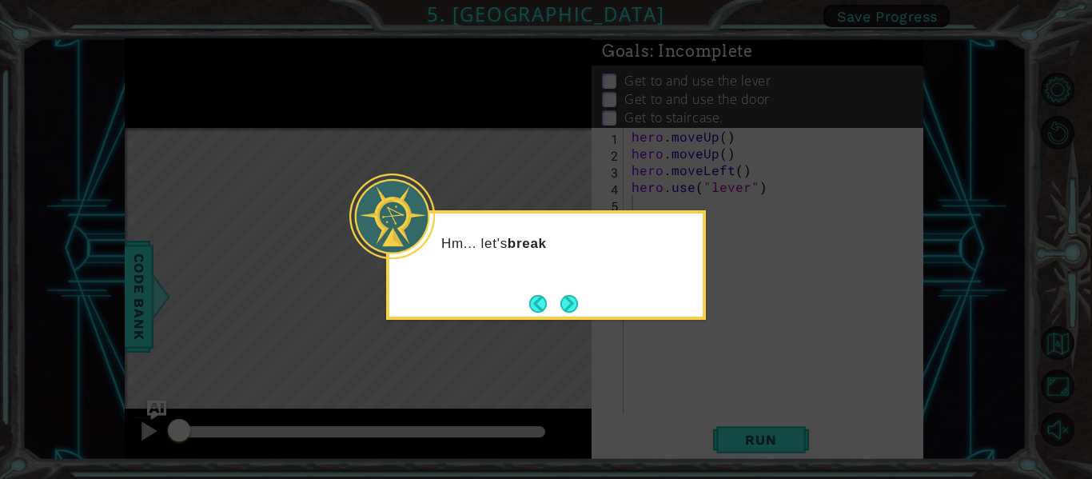
click at [707, 376] on icon at bounding box center [546, 239] width 1092 height 479
click at [564, 297] on button "Next" at bounding box center [569, 304] width 26 height 26
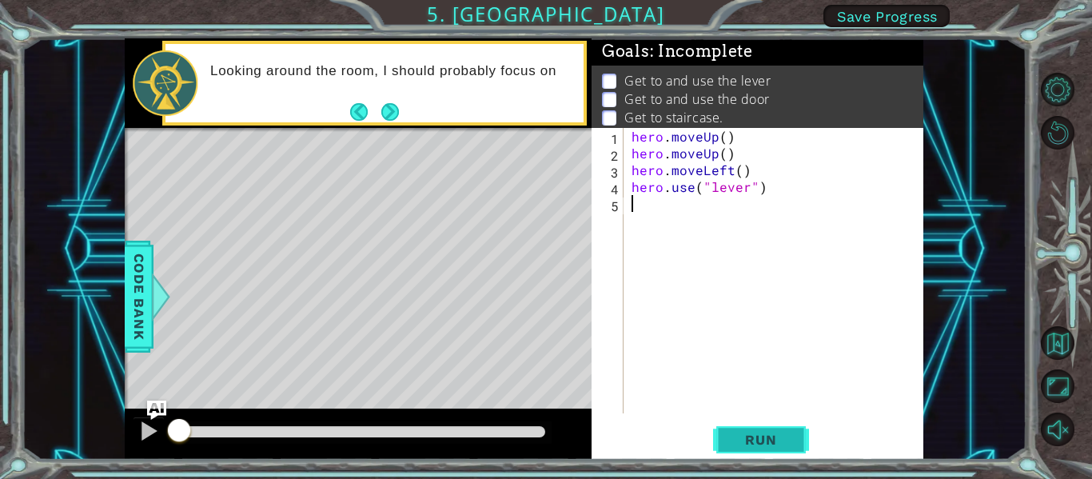
click at [754, 439] on span "Run" at bounding box center [760, 440] width 63 height 16
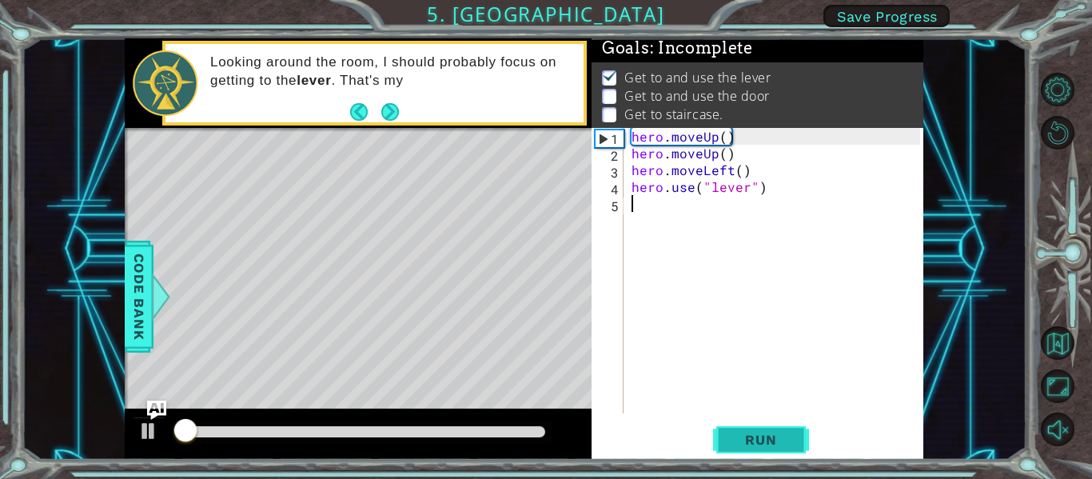
scroll to position [4, 0]
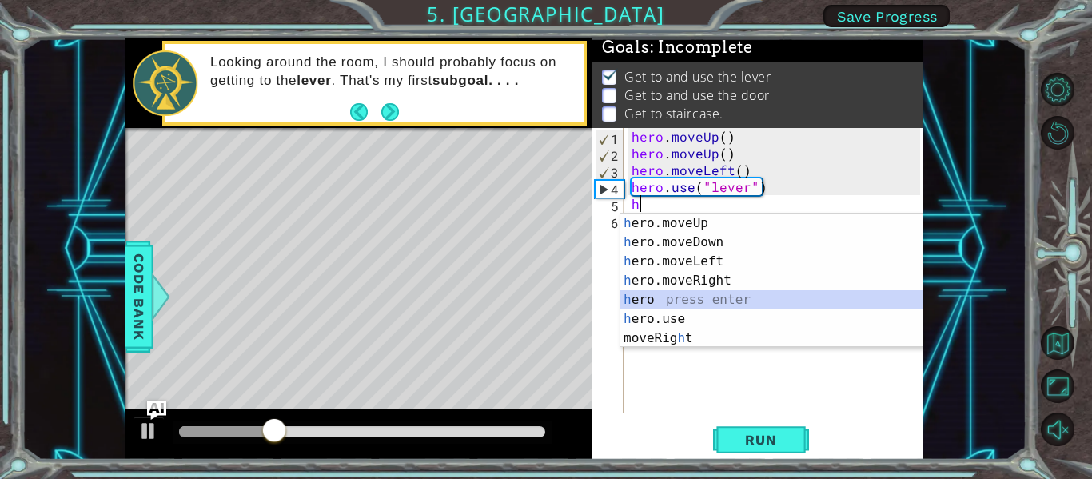
click at [711, 295] on div "h ero.moveUp press enter h ero.moveDown press enter h ero.moveLeft press enter …" at bounding box center [771, 299] width 302 height 173
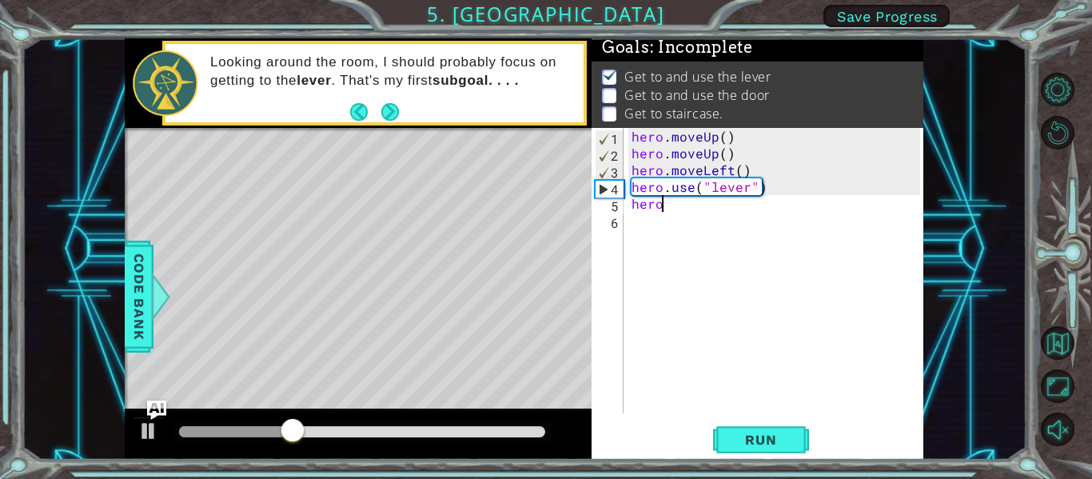
type textarea "hero."
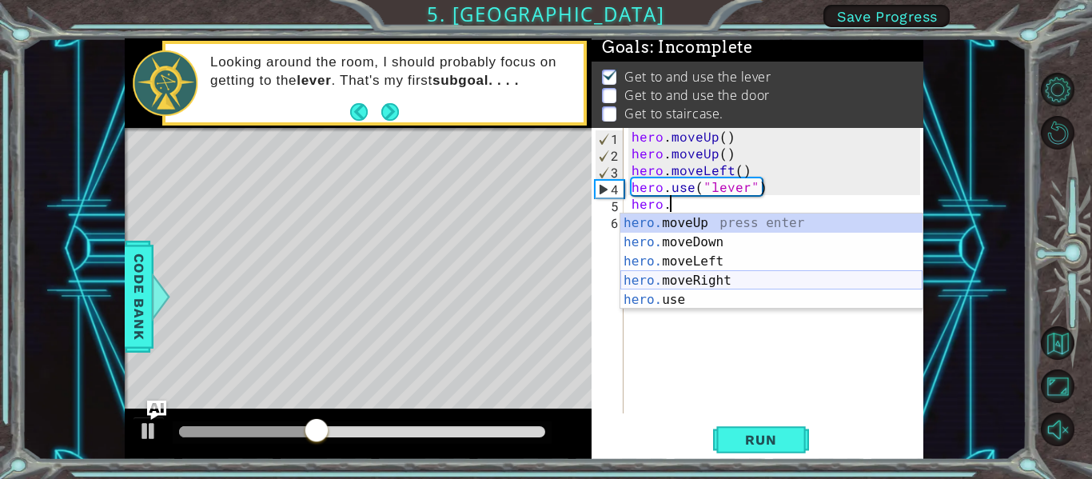
click at [682, 284] on div "hero. moveUp press enter hero. moveDown press enter hero. moveLeft press enter …" at bounding box center [771, 280] width 302 height 134
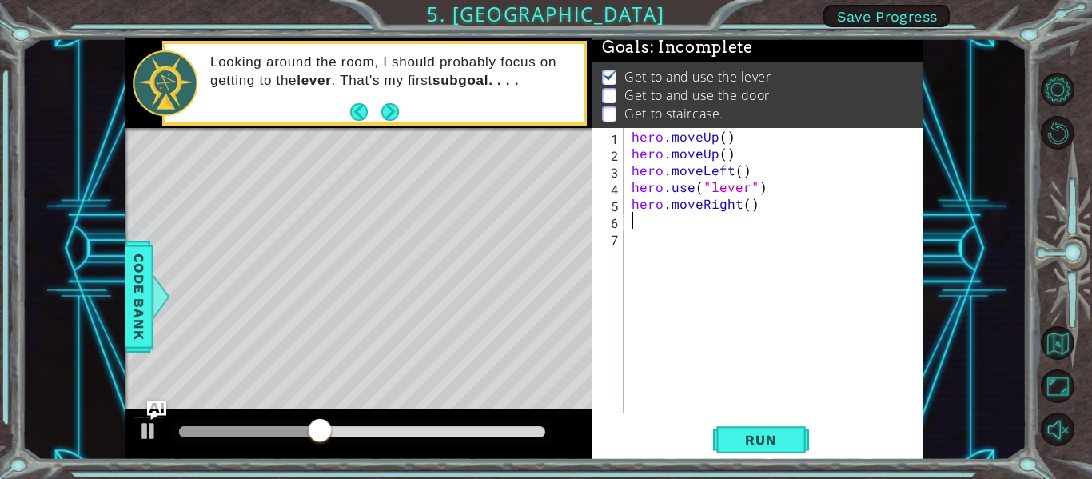
scroll to position [0, 0]
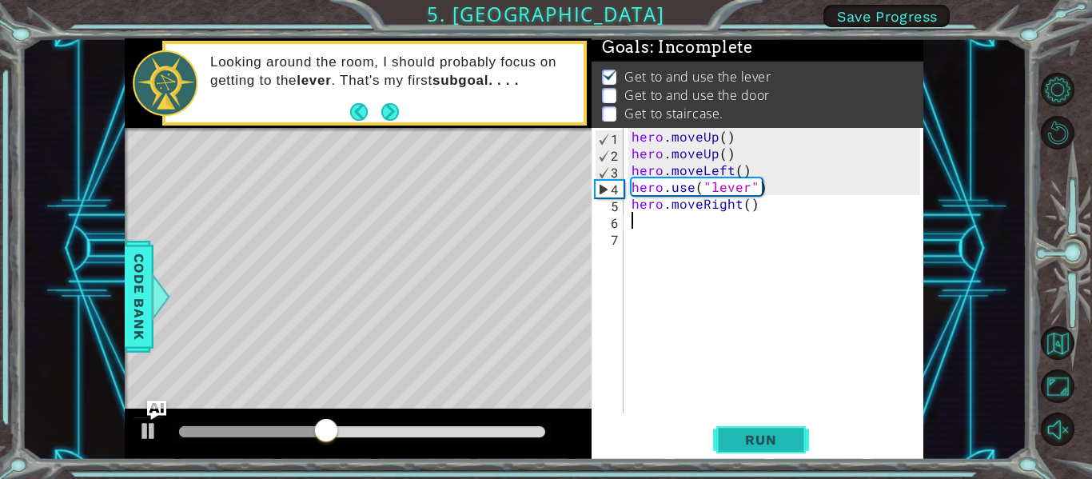
click at [735, 431] on button "Run" at bounding box center [761, 440] width 96 height 33
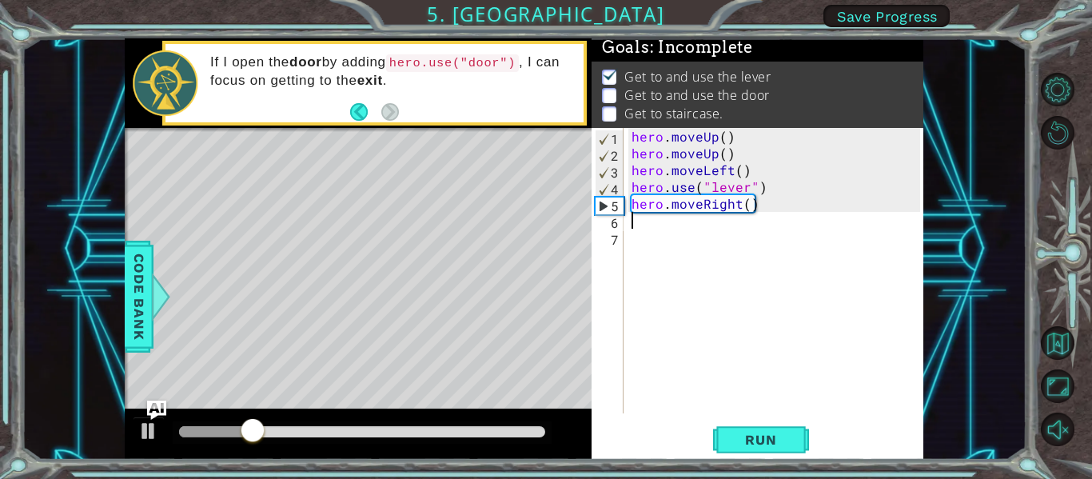
type textarea "h"
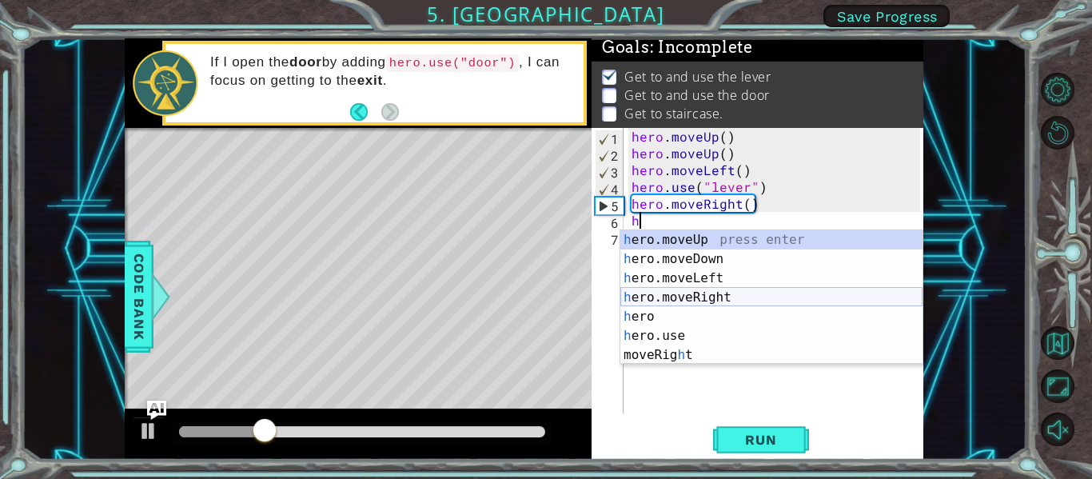
click at [707, 298] on div "h ero.moveUp press enter h ero.moveDown press enter h ero.moveLeft press enter …" at bounding box center [771, 316] width 302 height 173
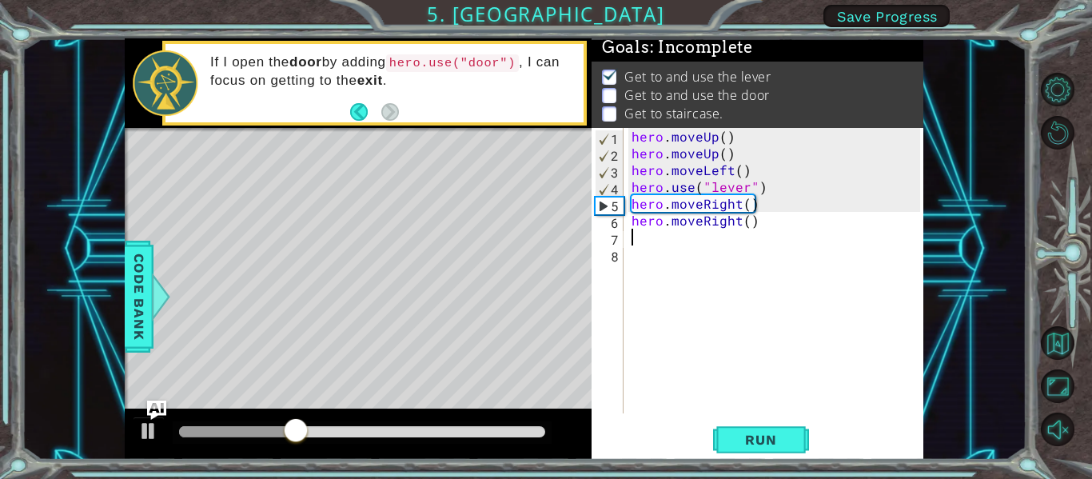
click at [678, 241] on div "hero . moveUp ( ) hero . moveUp ( ) hero . moveLeft ( ) hero . use ( "lever" ) …" at bounding box center [778, 287] width 300 height 319
type textarea "h"
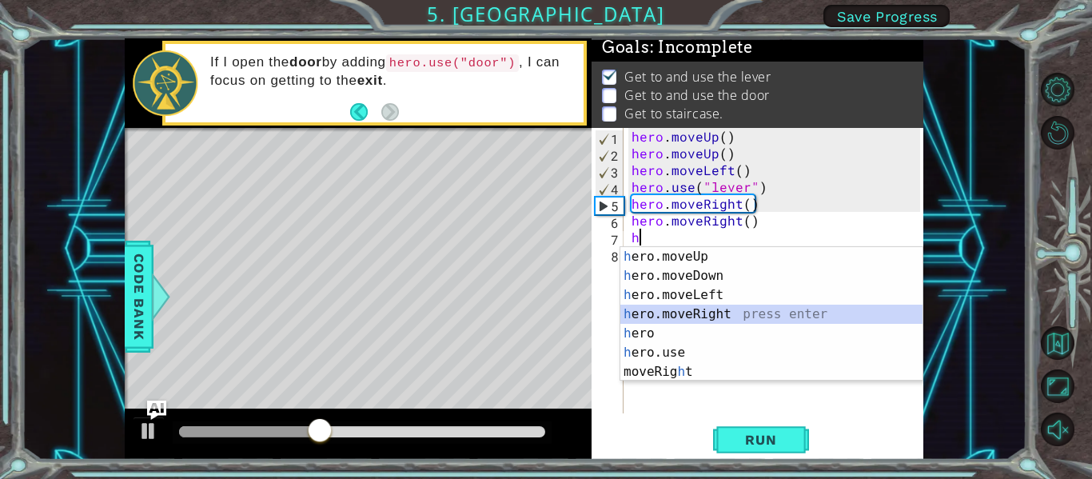
click at [675, 312] on div "h ero.moveUp press enter h ero.moveDown press enter h ero.moveLeft press enter …" at bounding box center [771, 333] width 302 height 173
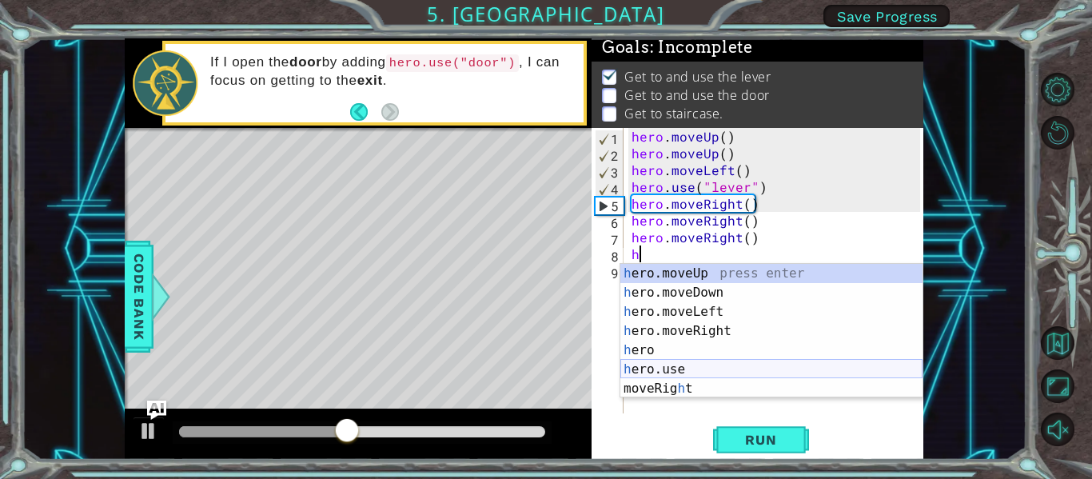
click at [695, 369] on div "h ero.moveUp press enter h ero.moveDown press enter h ero.moveLeft press enter …" at bounding box center [771, 350] width 302 height 173
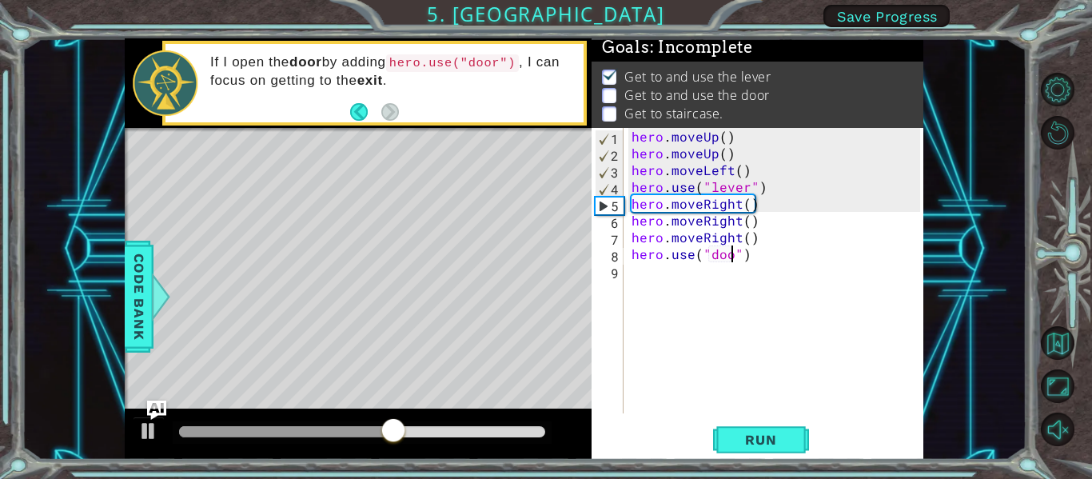
scroll to position [0, 7]
type textarea "hero.use("door")"
click at [757, 444] on span "Run" at bounding box center [760, 440] width 63 height 16
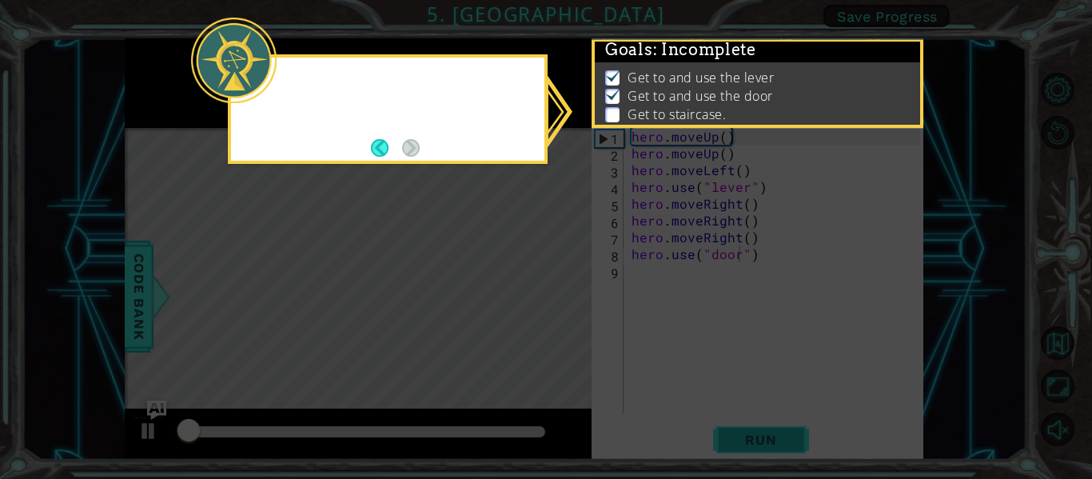
scroll to position [4, 0]
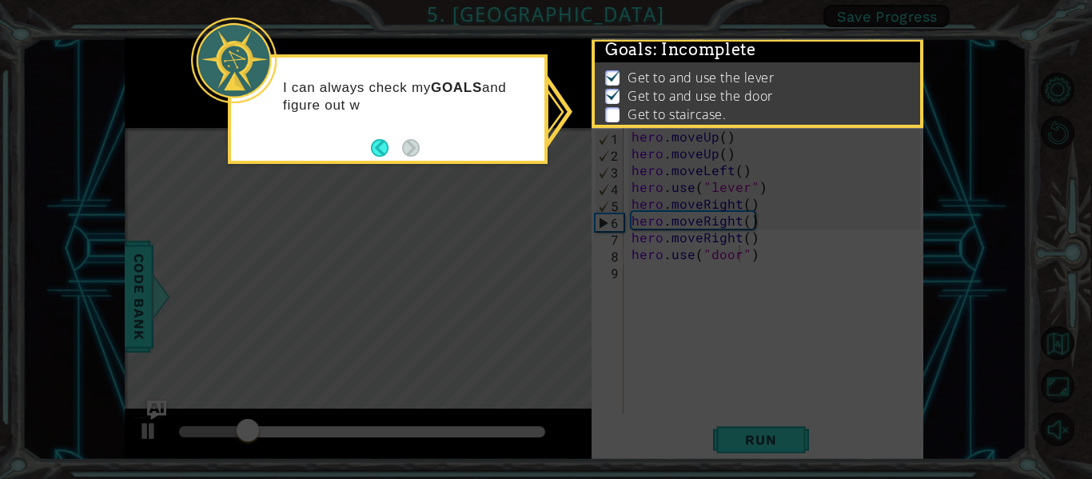
click at [420, 153] on div "I can always check my GOALS and figure out w" at bounding box center [388, 109] width 320 height 110
click at [421, 199] on icon at bounding box center [546, 239] width 1092 height 479
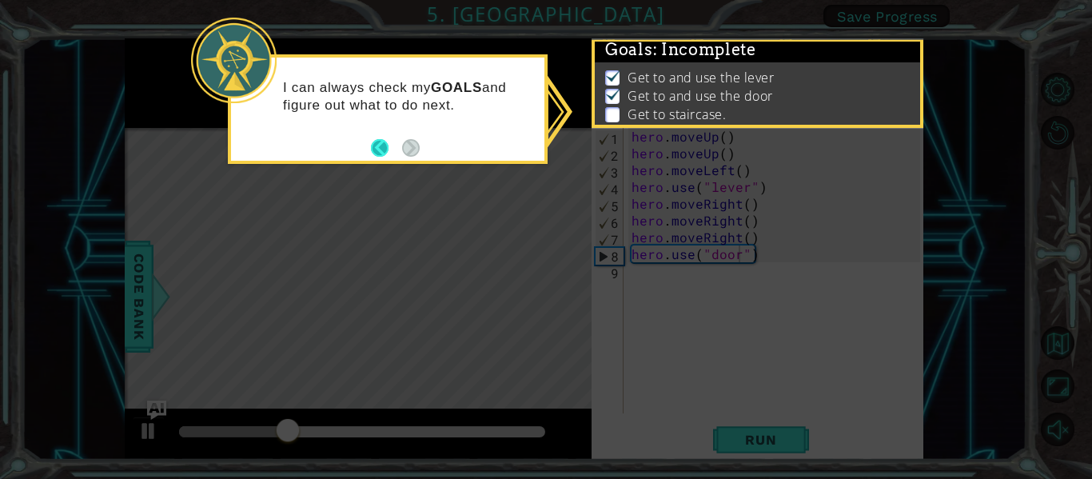
click at [379, 143] on button "Back" at bounding box center [386, 148] width 31 height 18
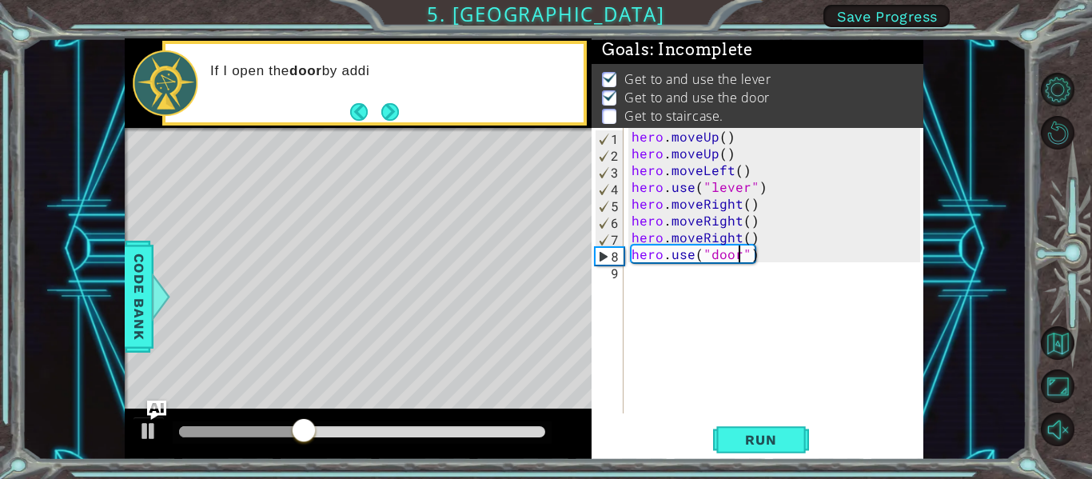
click at [699, 280] on div "hero . moveUp ( ) hero . moveUp ( ) hero . moveLeft ( ) hero . use ( "lever" ) …" at bounding box center [778, 287] width 300 height 319
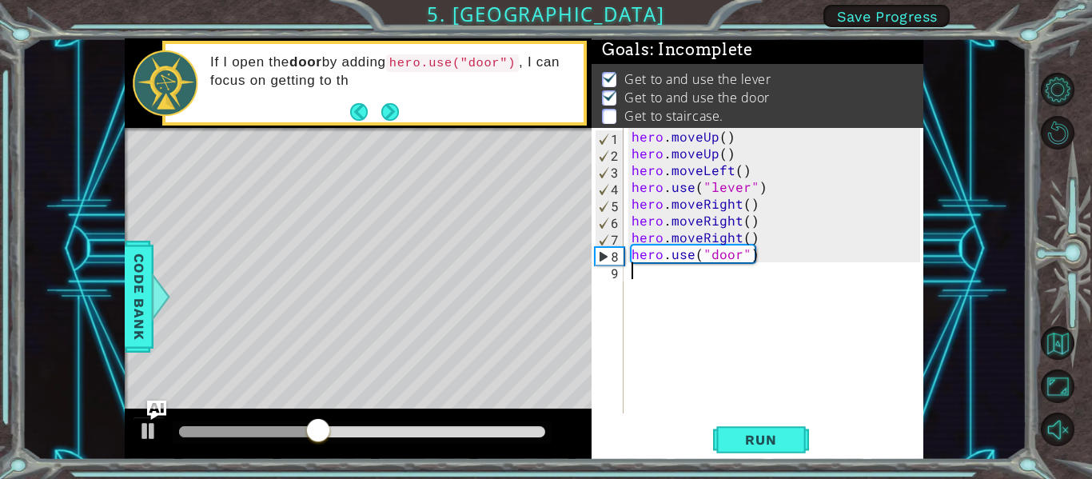
type textarea "h"
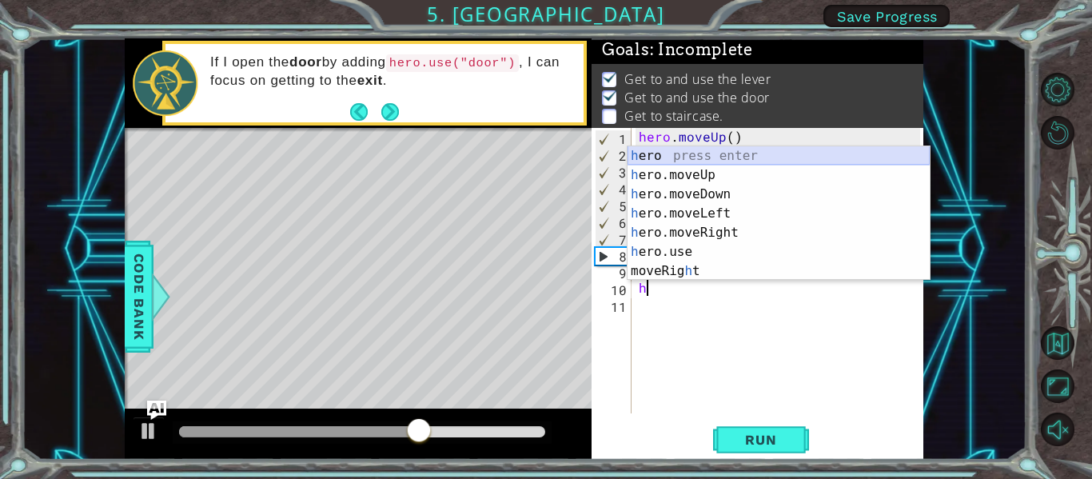
click at [730, 163] on div "h ero press enter h ero.moveUp press enter h ero.moveDown press enter h ero.mov…" at bounding box center [778, 232] width 302 height 173
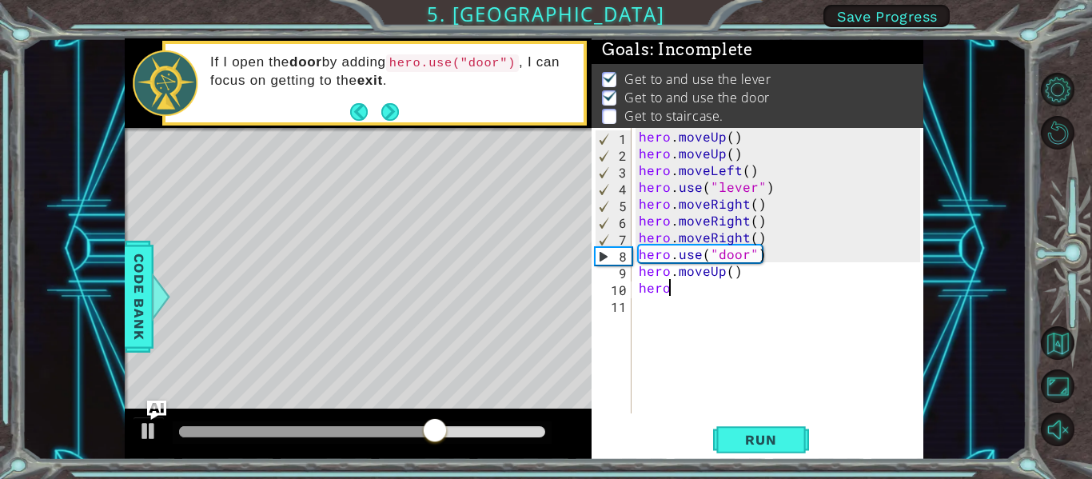
type textarea "hero."
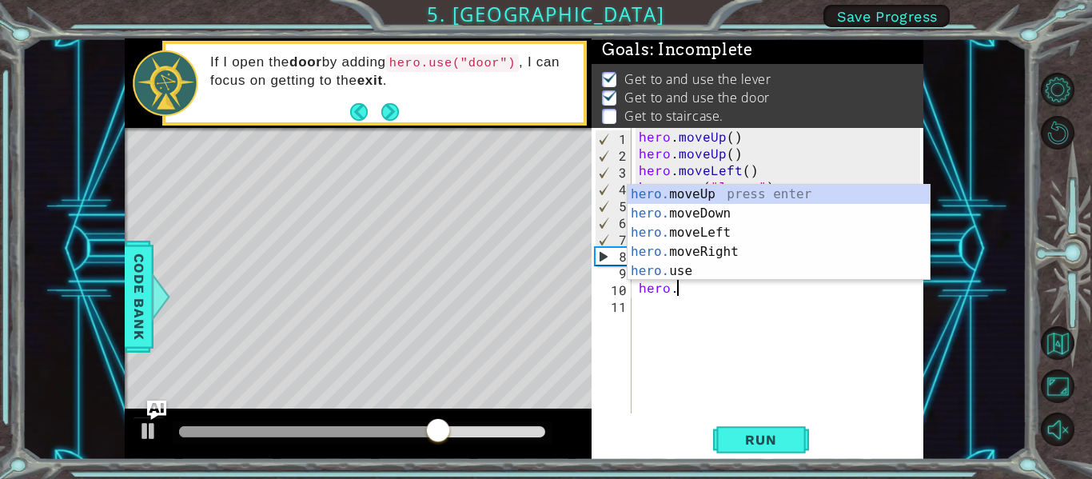
scroll to position [0, 2]
click at [691, 193] on div "hero. moveUp press enter hero. moveDown press enter hero. moveLeft press enter …" at bounding box center [778, 252] width 302 height 134
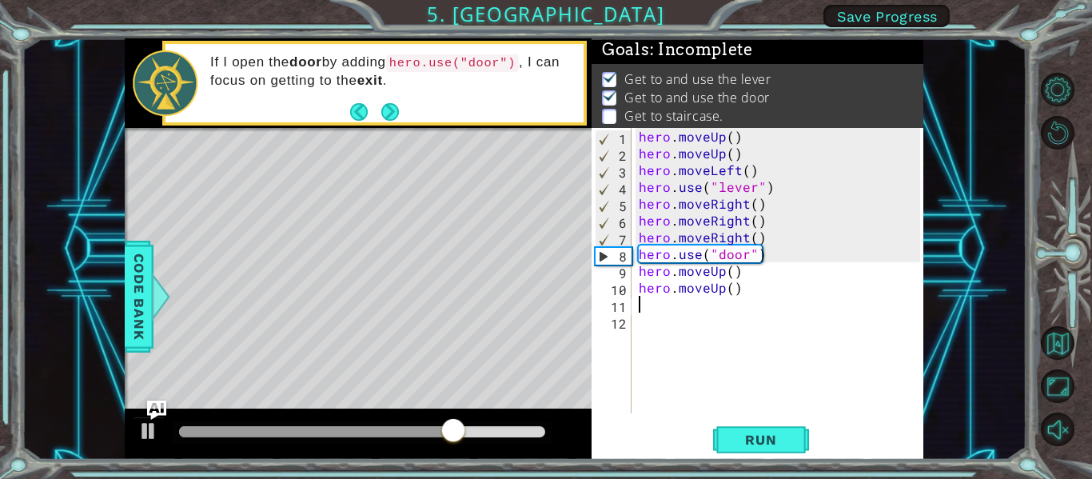
scroll to position [0, 0]
type textarea "h"
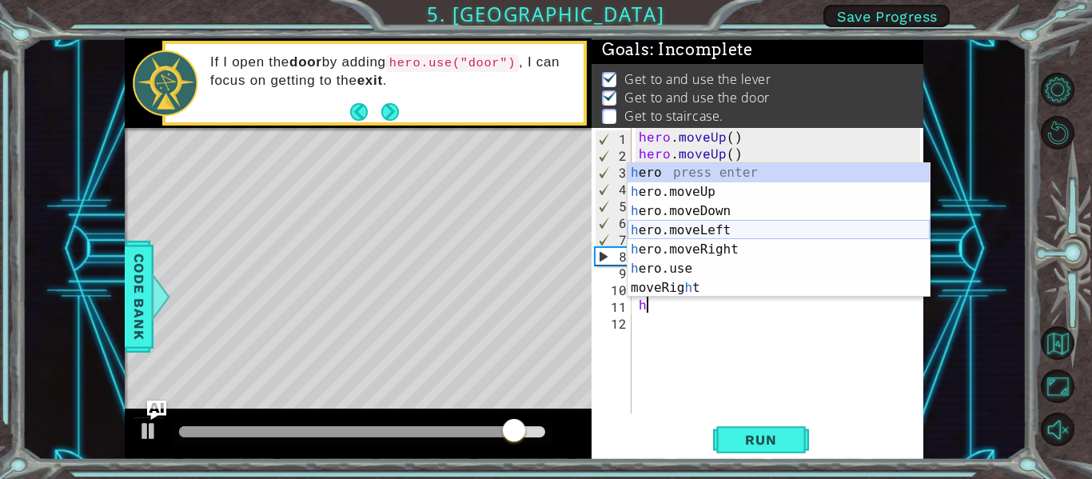
click at [711, 226] on div "h ero press enter h ero.moveUp press enter h ero.moveDown press enter h ero.mov…" at bounding box center [778, 249] width 302 height 173
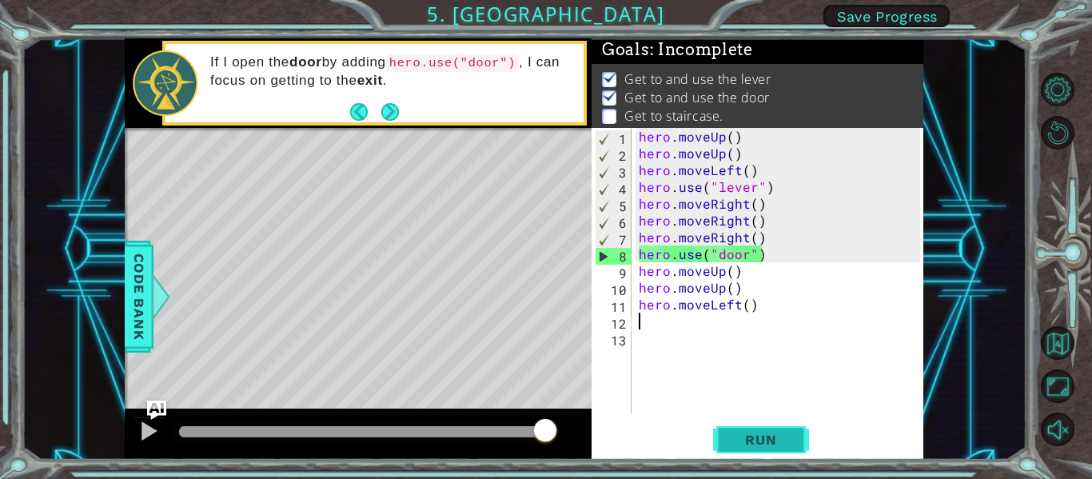
click at [757, 441] on span "Run" at bounding box center [760, 440] width 63 height 16
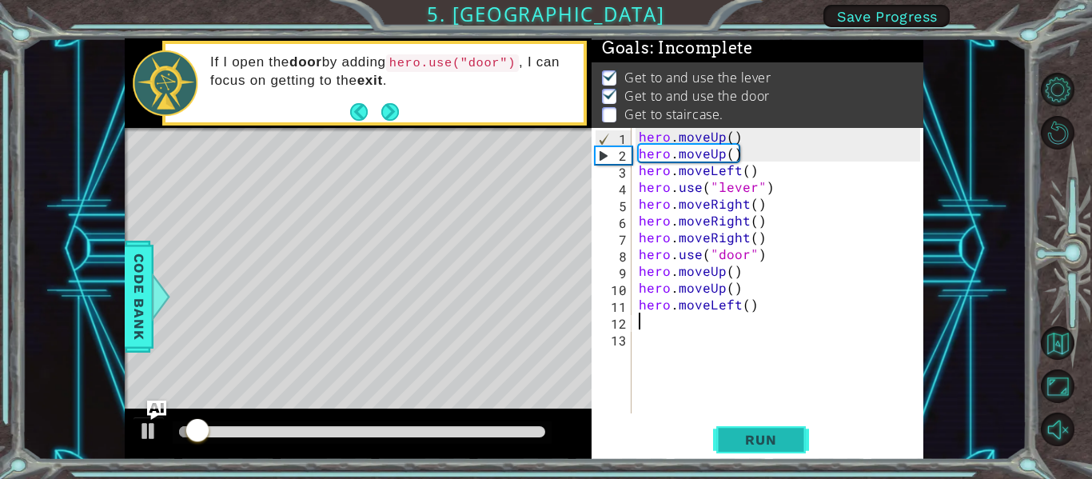
scroll to position [4, 0]
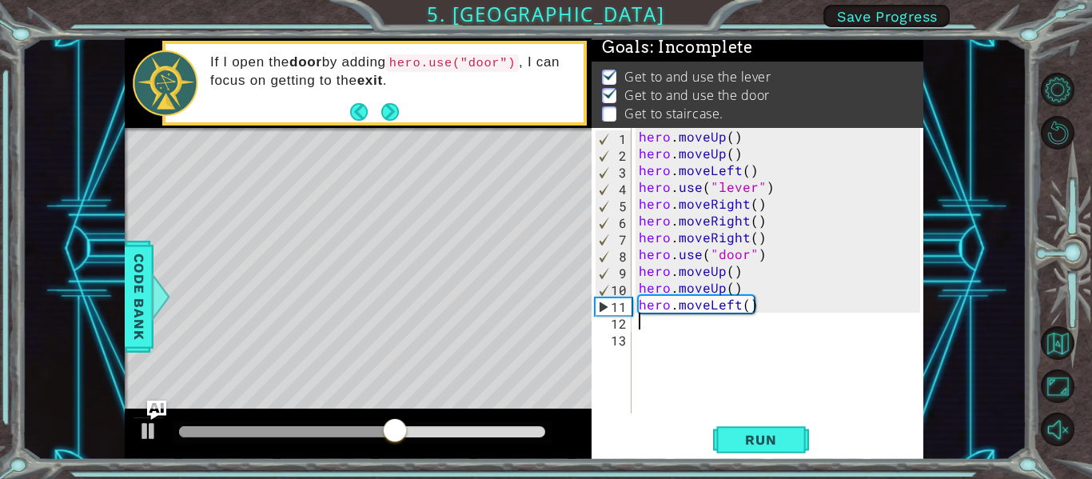
type textarea "h"
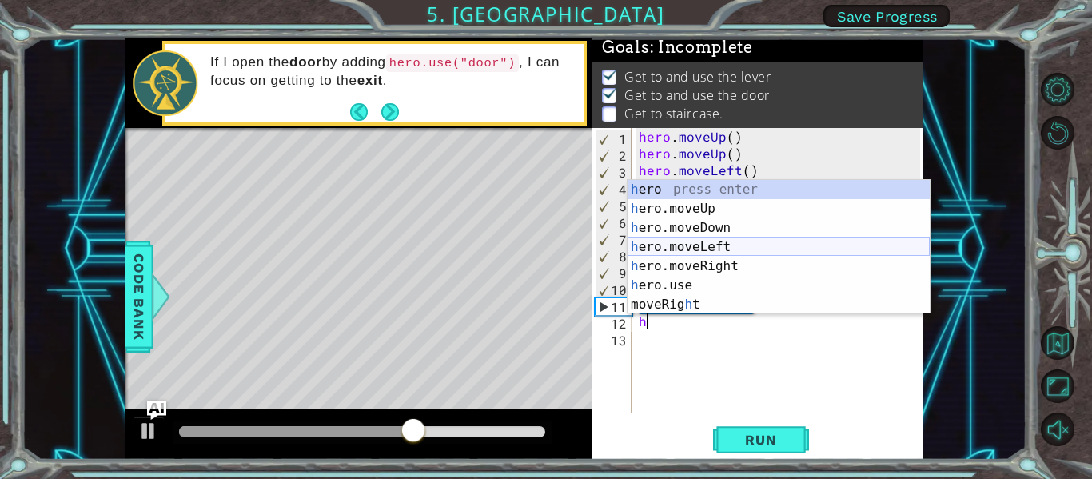
click at [751, 240] on div "h ero press enter h ero.moveUp press enter h ero.moveDown press enter h ero.mov…" at bounding box center [778, 266] width 302 height 173
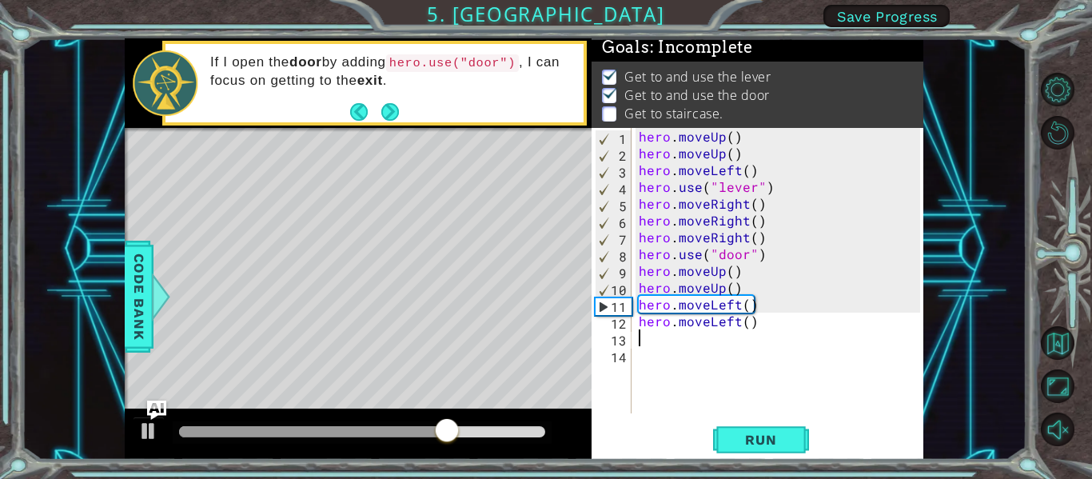
type textarea "h"
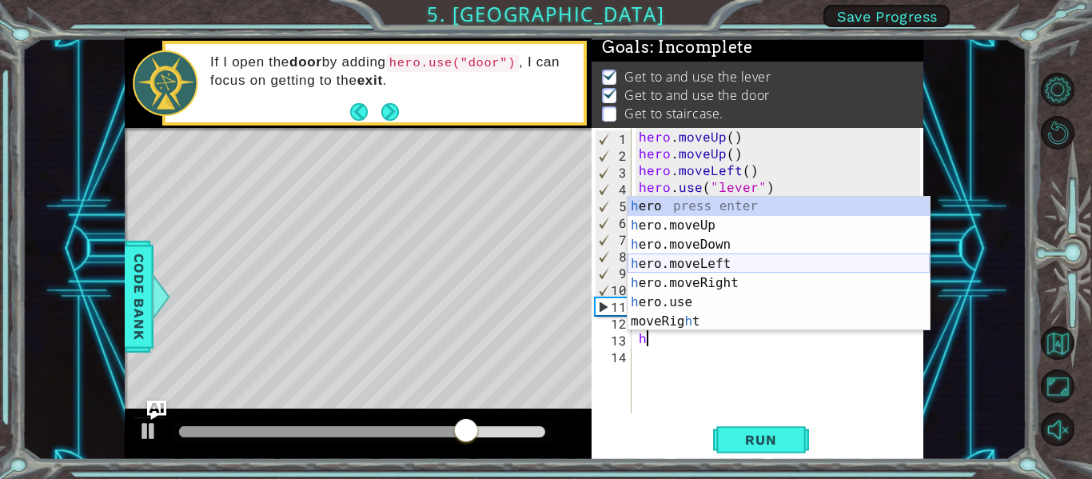
click at [698, 265] on div "h ero press enter h ero.moveUp press enter h ero.moveDown press enter h ero.mov…" at bounding box center [778, 283] width 302 height 173
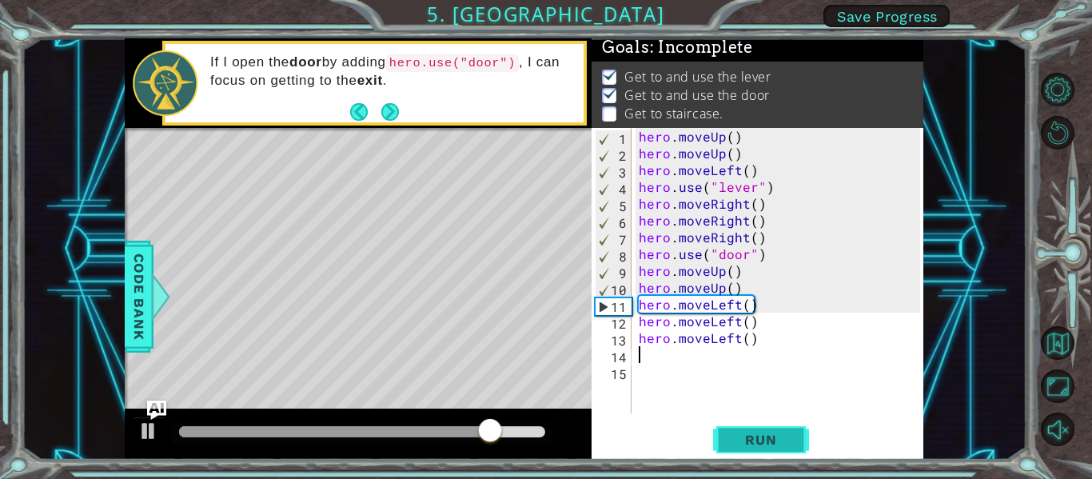
click at [723, 436] on button "Run" at bounding box center [761, 440] width 96 height 33
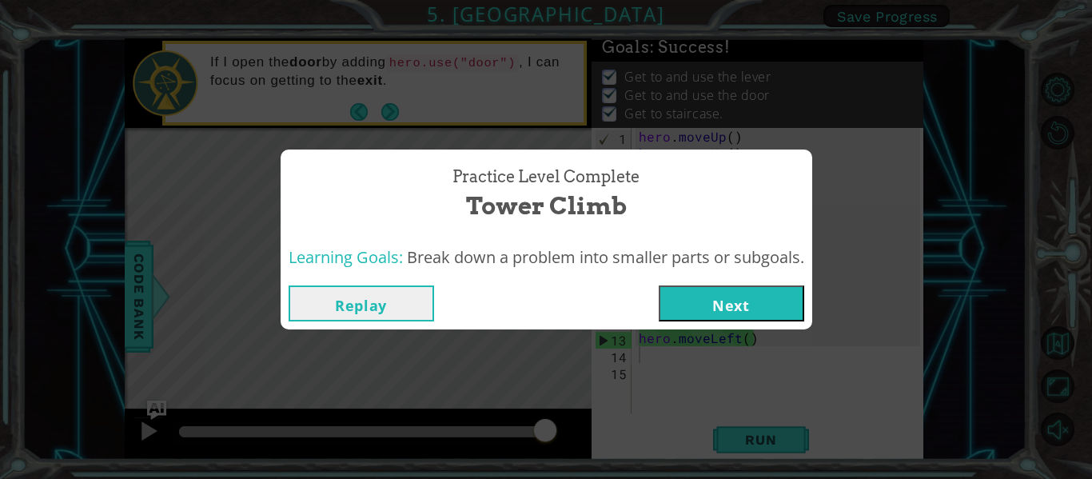
click at [793, 301] on button "Next" at bounding box center [731, 303] width 145 height 36
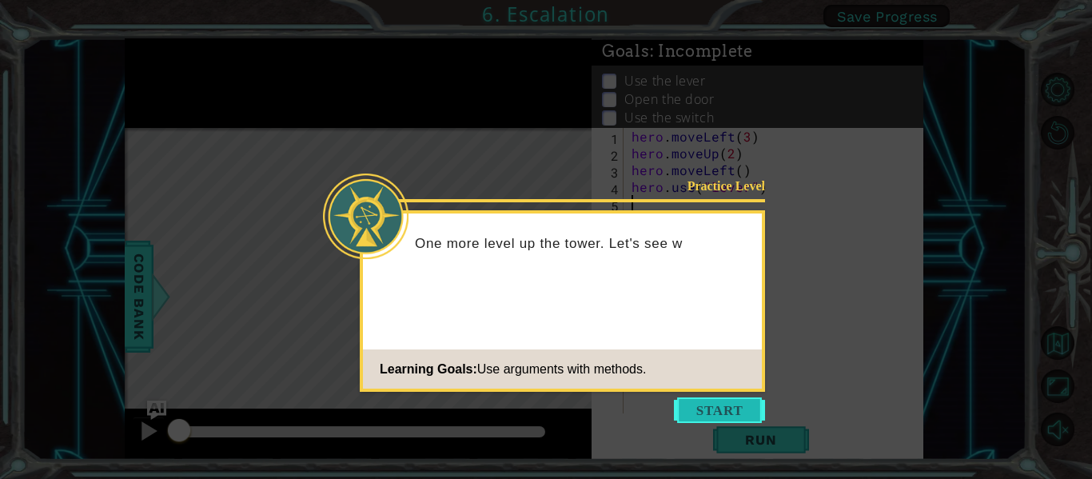
click at [722, 403] on button "Start" at bounding box center [719, 410] width 91 height 26
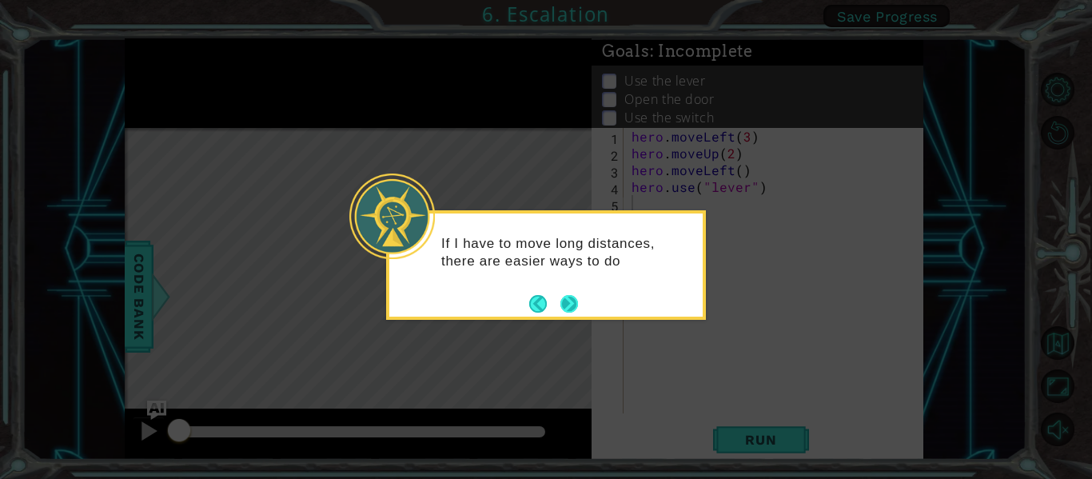
click at [576, 301] on button "Next" at bounding box center [569, 303] width 29 height 29
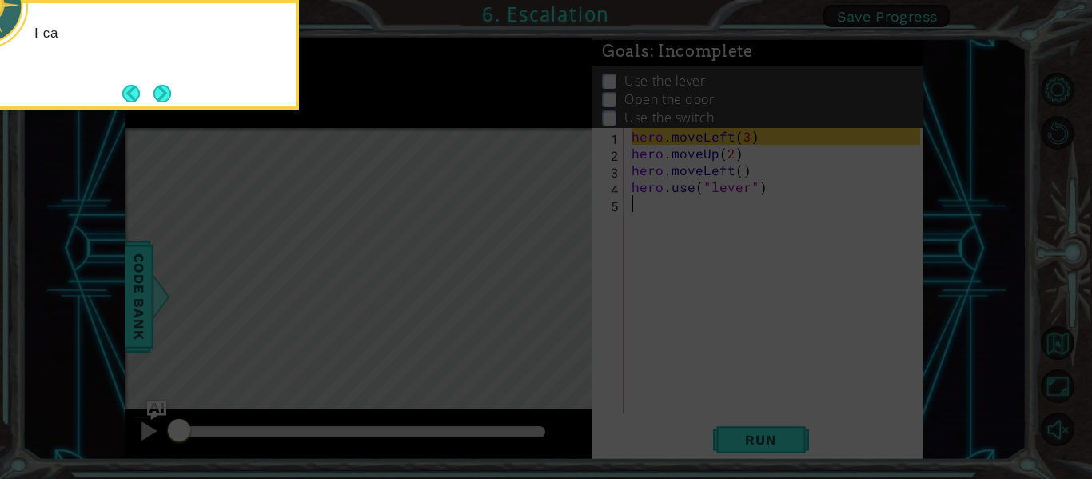
click at [601, 307] on icon at bounding box center [546, 71] width 1092 height 815
click at [585, 293] on icon at bounding box center [546, 71] width 1092 height 815
click at [536, 284] on icon at bounding box center [546, 71] width 1092 height 815
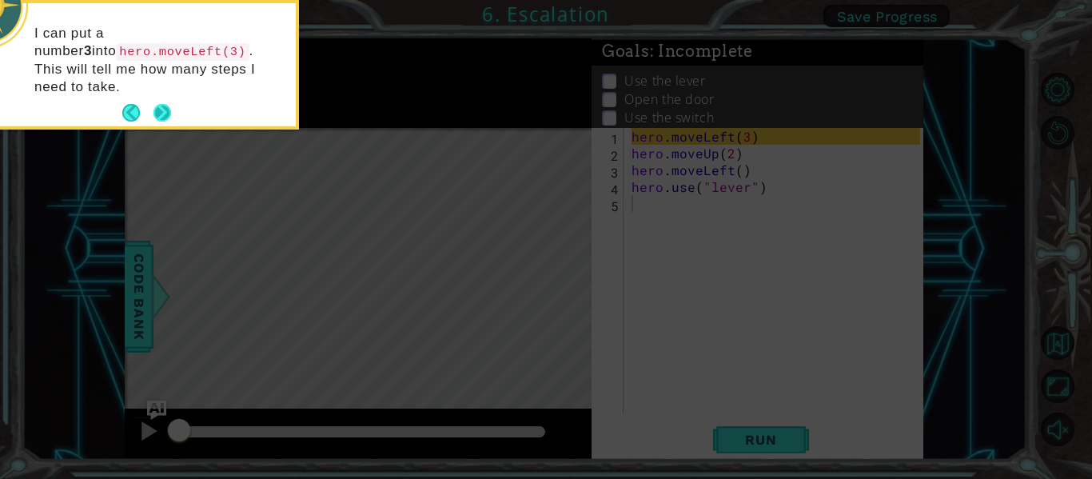
click at [164, 103] on button "Next" at bounding box center [163, 113] width 20 height 20
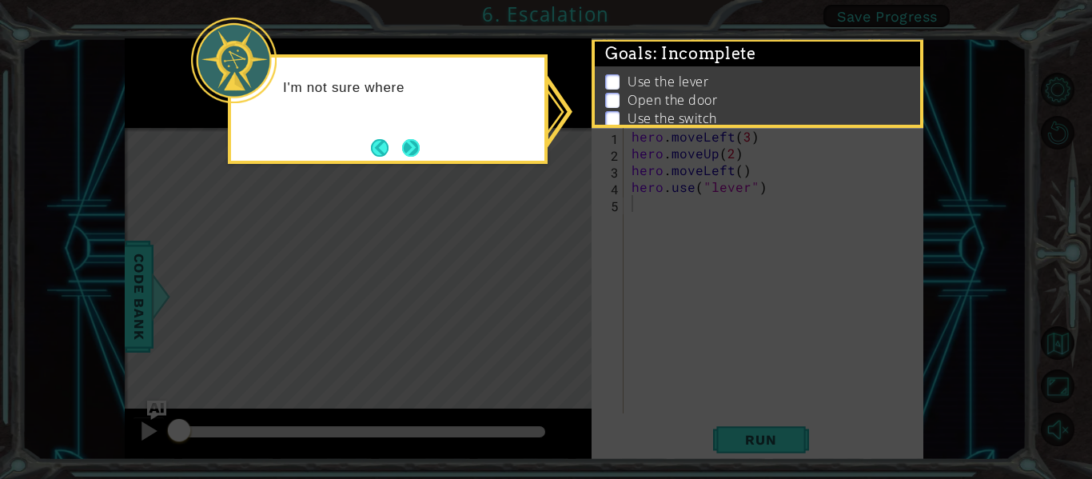
click at [413, 137] on button "Next" at bounding box center [411, 148] width 22 height 22
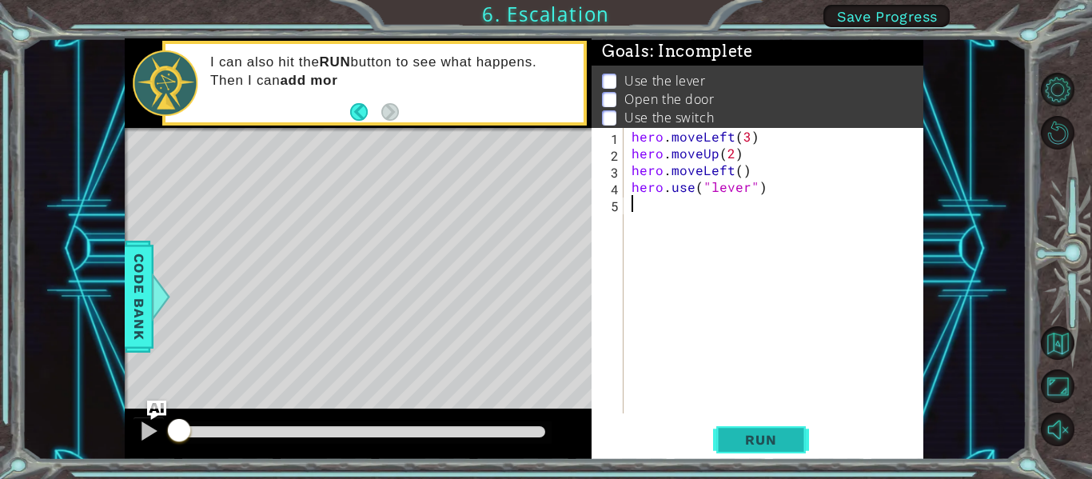
click at [733, 434] on span "Run" at bounding box center [760, 440] width 63 height 16
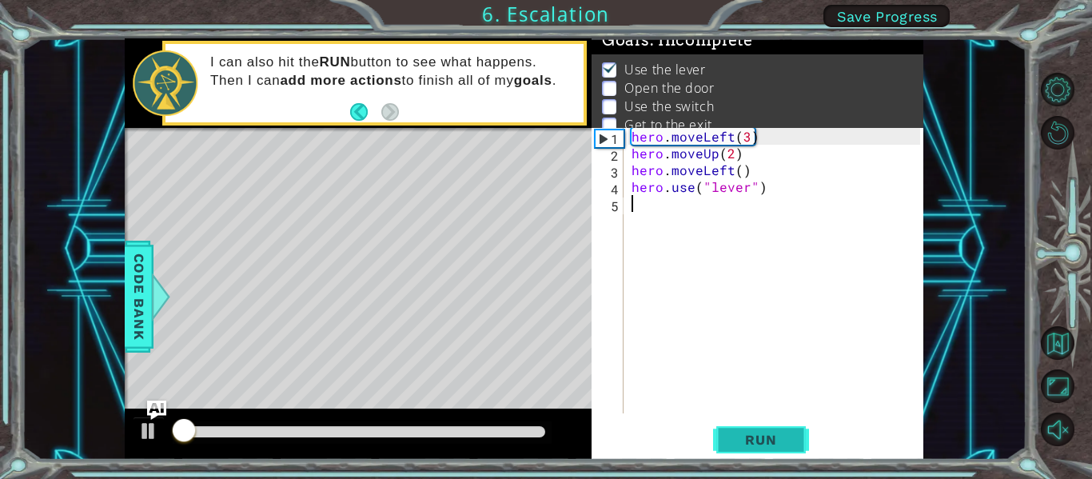
scroll to position [13, 0]
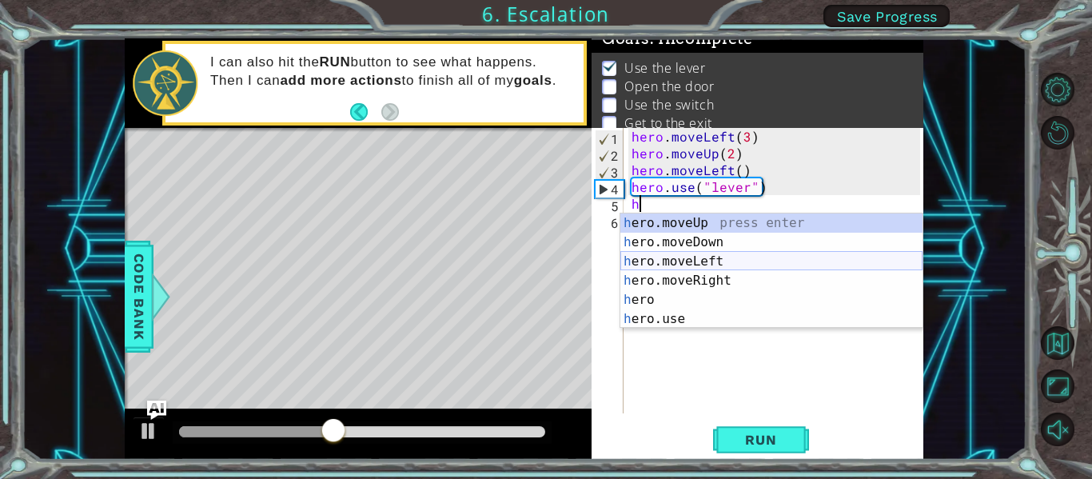
click at [720, 258] on div "h ero.moveUp press enter h ero.moveDown press enter h ero.moveLeft press enter …" at bounding box center [771, 289] width 302 height 153
type textarea "hero.moveLeft(1)"
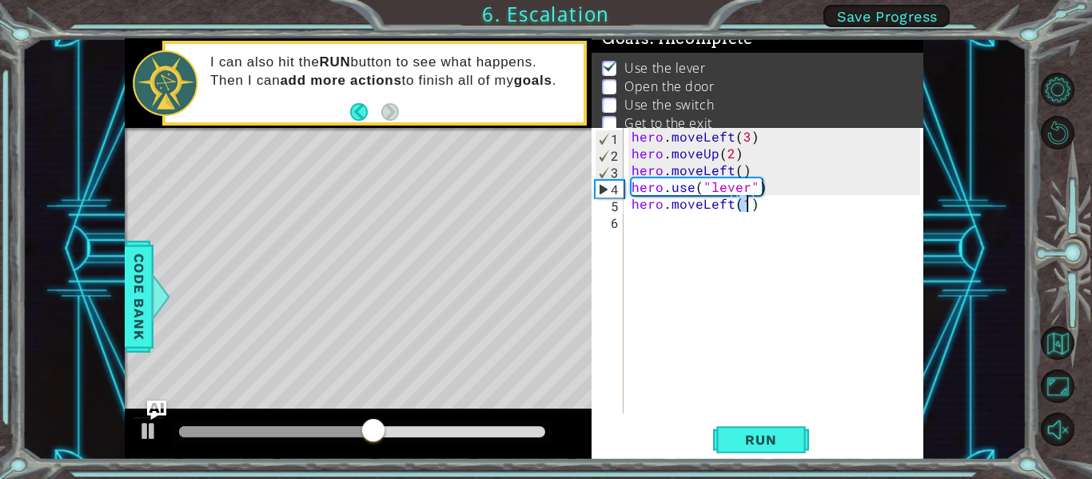
click at [762, 224] on div "hero . moveLeft ( 3 ) hero . moveUp ( 2 ) hero . moveLeft ( ) hero . use ( "lev…" at bounding box center [778, 287] width 300 height 319
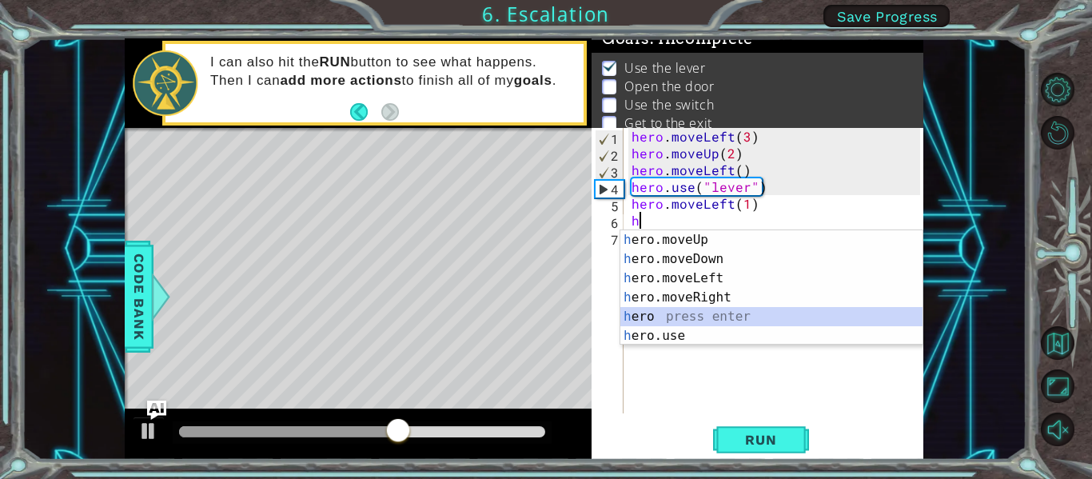
click at [704, 326] on div "h ero.moveUp press enter h ero.moveDown press enter h ero.moveLeft press enter …" at bounding box center [771, 306] width 302 height 153
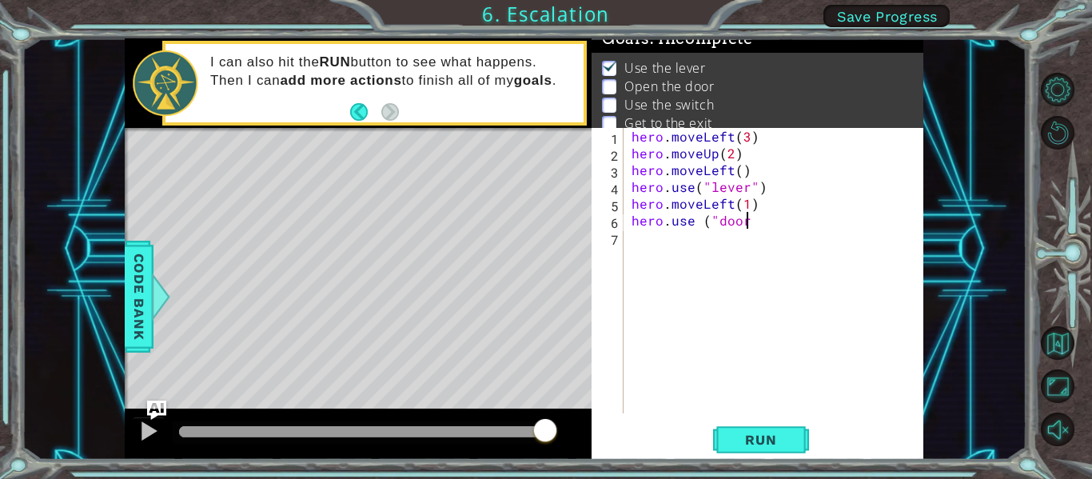
scroll to position [0, 7]
type textarea "hero.use ("door")"
click at [739, 442] on span "Run" at bounding box center [760, 440] width 63 height 16
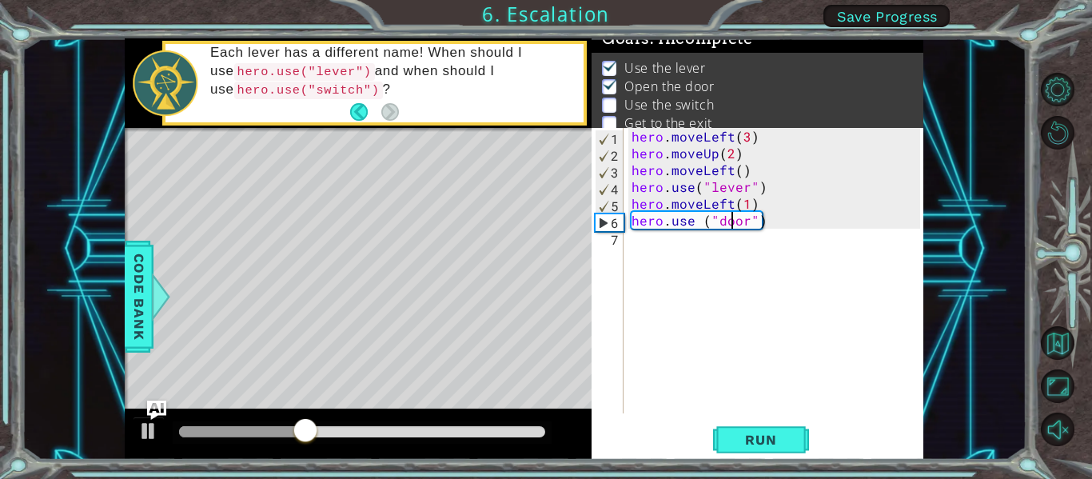
click at [730, 229] on div "hero . moveLeft ( 3 ) hero . moveUp ( 2 ) hero . moveLeft ( ) hero . use ( "lev…" at bounding box center [778, 287] width 300 height 319
click at [730, 240] on div "hero . moveLeft ( 3 ) hero . moveUp ( 2 ) hero . moveLeft ( ) hero . use ( "lev…" at bounding box center [778, 287] width 300 height 319
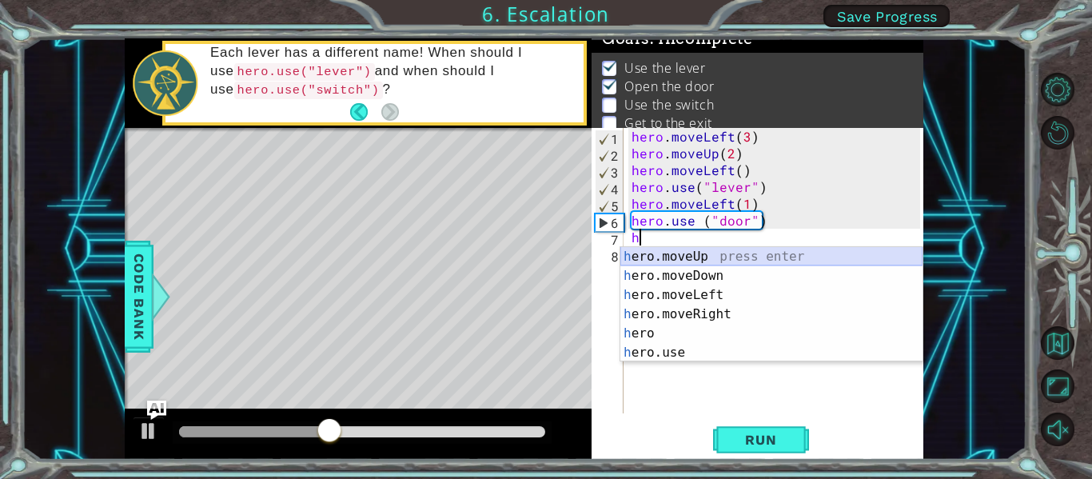
click at [755, 261] on div "h ero.moveUp press enter h ero.moveDown press enter h ero.moveLeft press enter …" at bounding box center [771, 323] width 302 height 153
type textarea "hero.moveUp(1)"
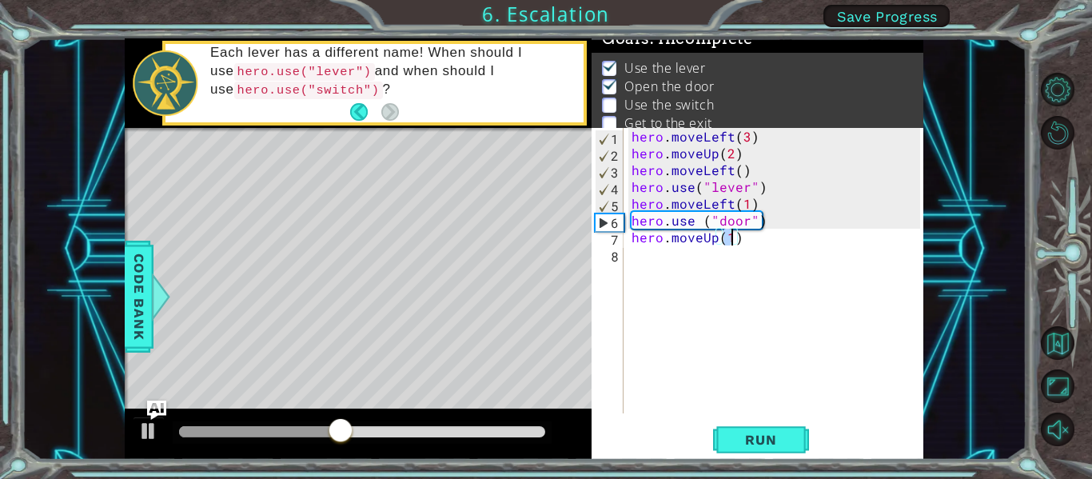
click at [756, 253] on div "hero . moveLeft ( 3 ) hero . moveUp ( 2 ) hero . moveLeft ( ) hero . use ( "lev…" at bounding box center [778, 287] width 300 height 319
click at [732, 242] on div "hero . moveLeft ( 3 ) hero . moveUp ( 2 ) hero . moveLeft ( ) hero . use ( "lev…" at bounding box center [778, 287] width 300 height 319
type textarea "hero.moveUp(2)"
click at [747, 249] on div "hero . moveLeft ( 3 ) hero . moveUp ( 2 ) hero . moveLeft ( ) hero . use ( "lev…" at bounding box center [778, 287] width 300 height 319
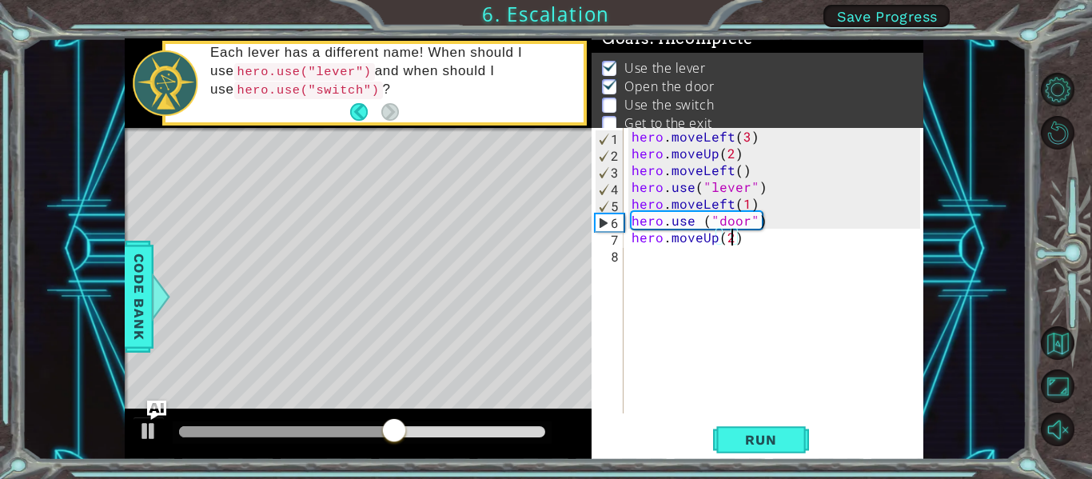
scroll to position [0, 0]
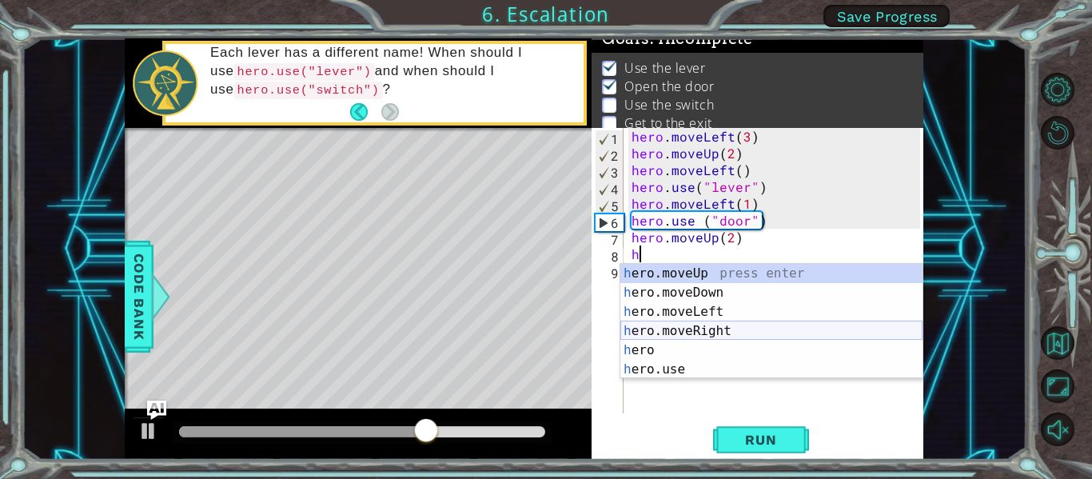
click at [686, 329] on div "h ero.moveUp press enter h ero.moveDown press enter h ero.moveLeft press enter …" at bounding box center [771, 340] width 302 height 153
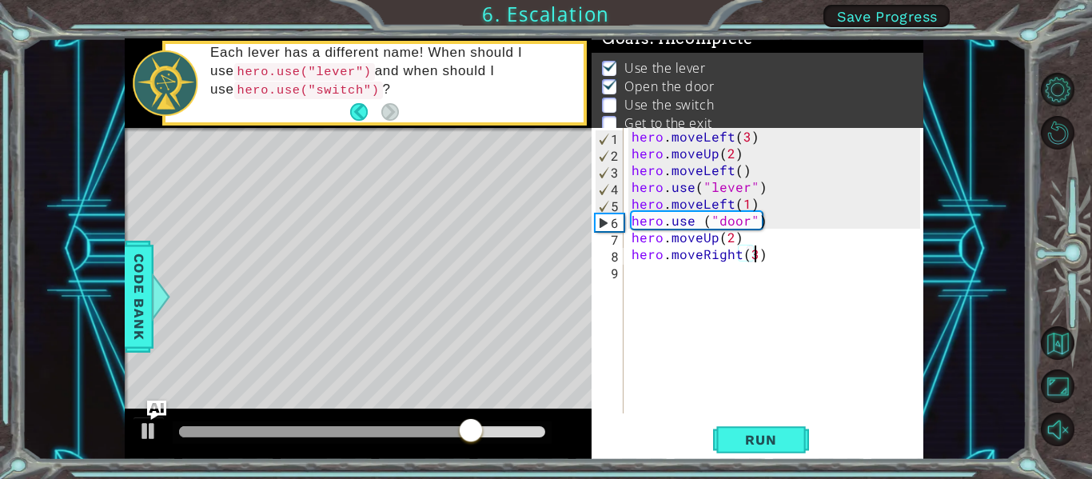
scroll to position [0, 7]
type textarea "hero.moveRight(2)"
click at [654, 293] on div "hero . moveLeft ( 3 ) hero . moveUp ( 2 ) hero . moveLeft ( ) hero . use ( "lev…" at bounding box center [778, 287] width 300 height 319
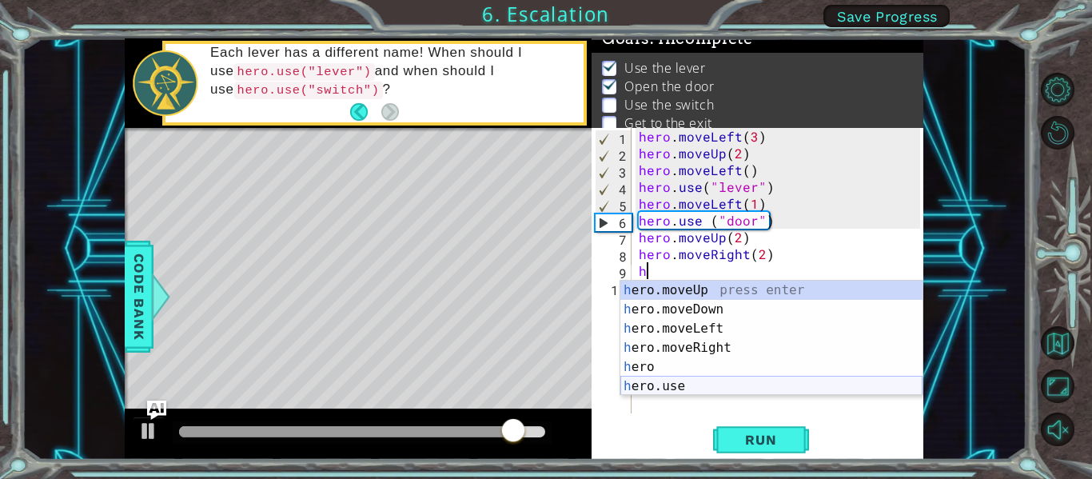
click at [684, 384] on div "h ero.moveUp press enter h ero.moveDown press enter h ero.moveLeft press enter …" at bounding box center [771, 357] width 302 height 153
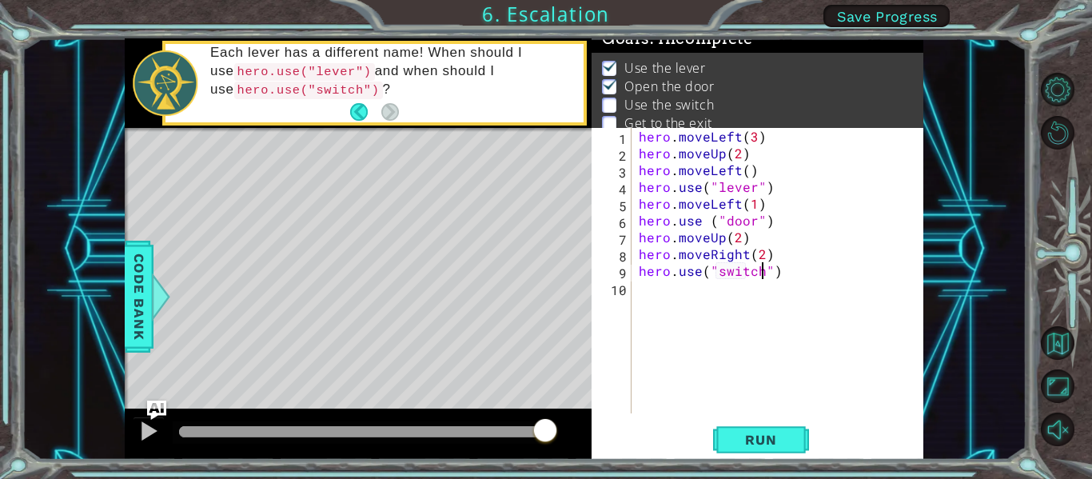
scroll to position [0, 8]
type textarea "hero.use("switch")"
click at [755, 445] on span "Run" at bounding box center [760, 440] width 63 height 16
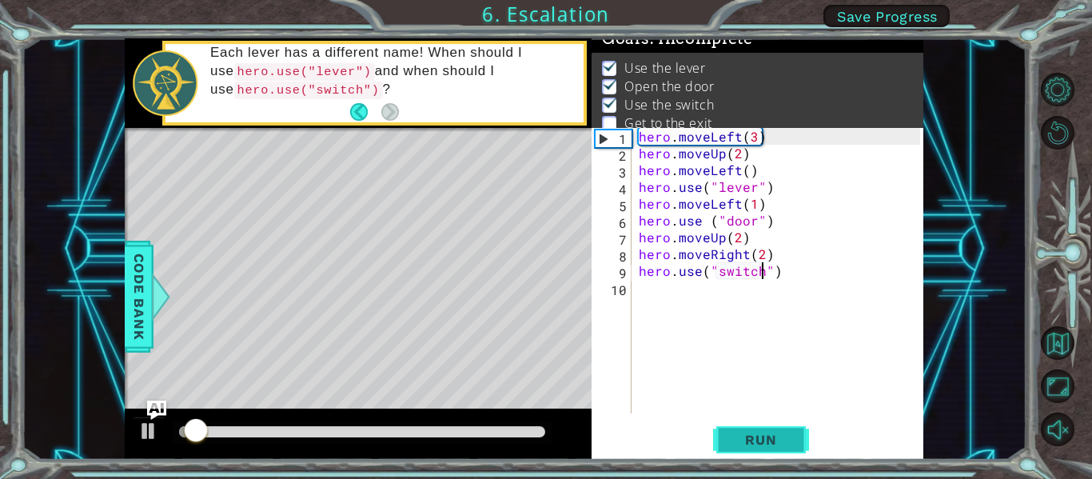
click at [755, 445] on span "Run" at bounding box center [760, 440] width 63 height 16
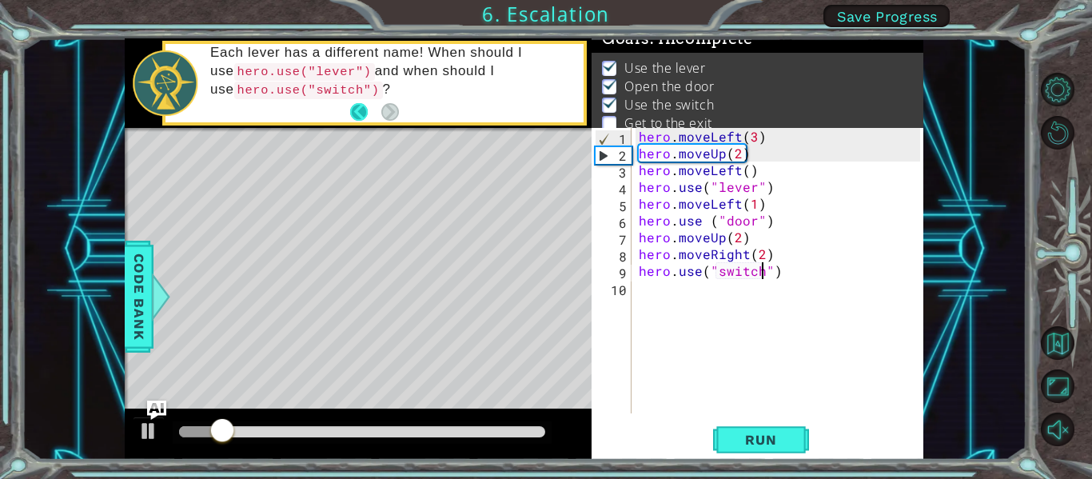
click at [354, 106] on button "Back" at bounding box center [365, 112] width 31 height 18
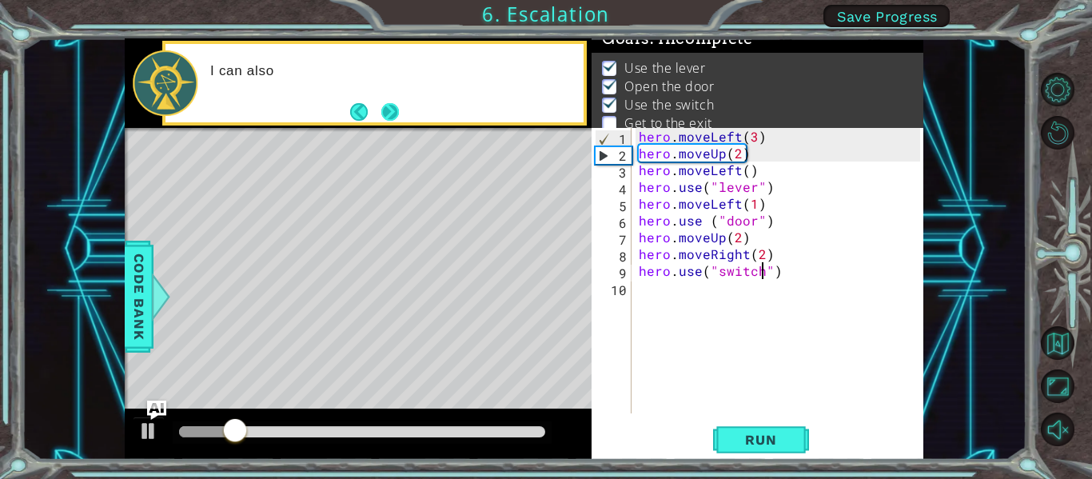
click at [386, 104] on button "Next" at bounding box center [390, 112] width 30 height 30
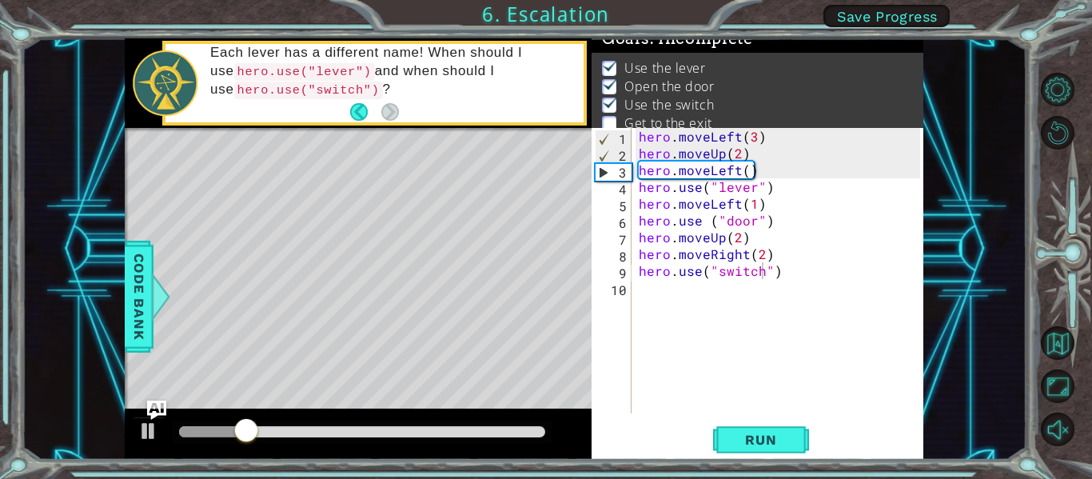
click at [395, 132] on div "Level Map" at bounding box center [494, 363] width 739 height 471
click at [432, 102] on div "Each lever has a different name! When should I use hero.use("lever") and when s…" at bounding box center [391, 83] width 384 height 94
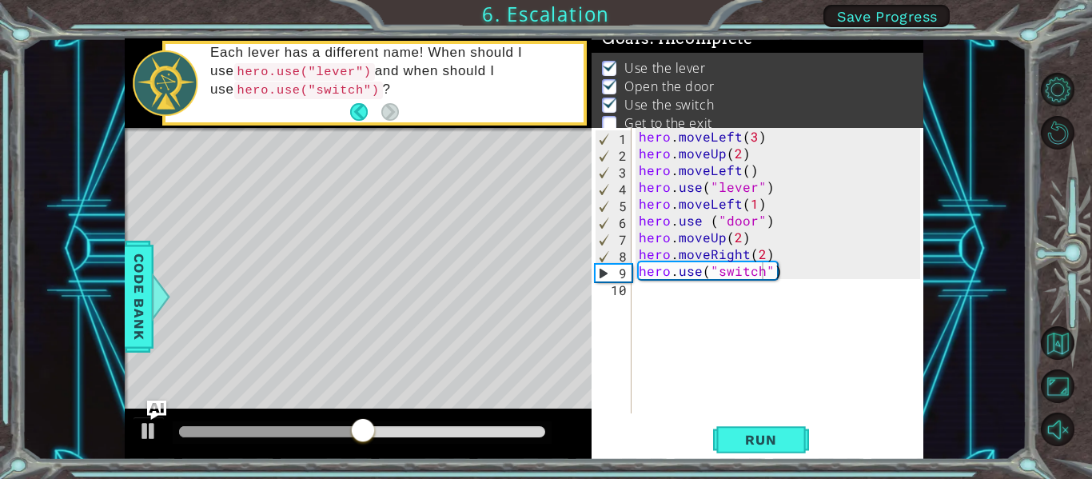
click at [635, 292] on div "hero . moveLeft ( 3 ) hero . moveUp ( 2 ) hero . moveLeft ( ) hero . use ( "lev…" at bounding box center [781, 287] width 293 height 319
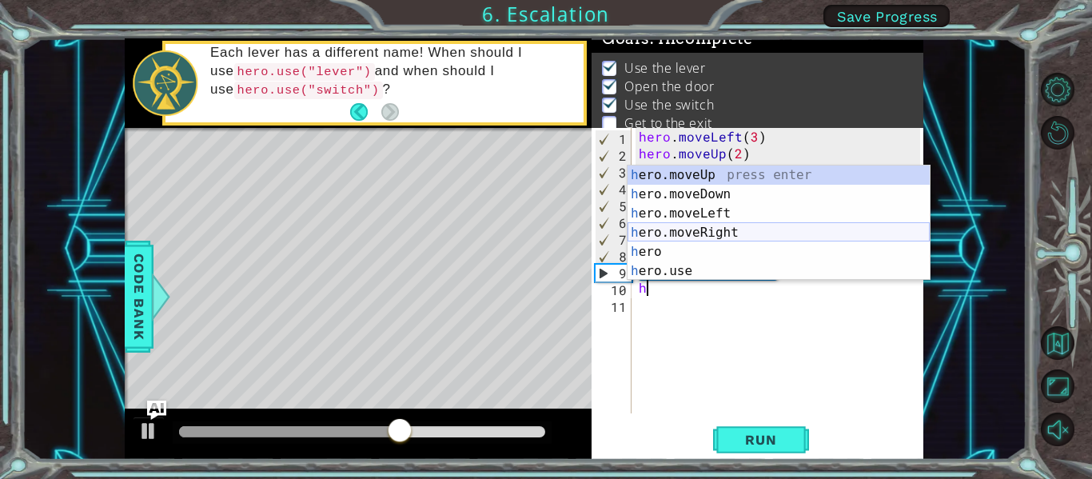
click at [695, 228] on div "h ero.moveUp press enter h ero.moveDown press enter h ero.moveLeft press enter …" at bounding box center [778, 241] width 302 height 153
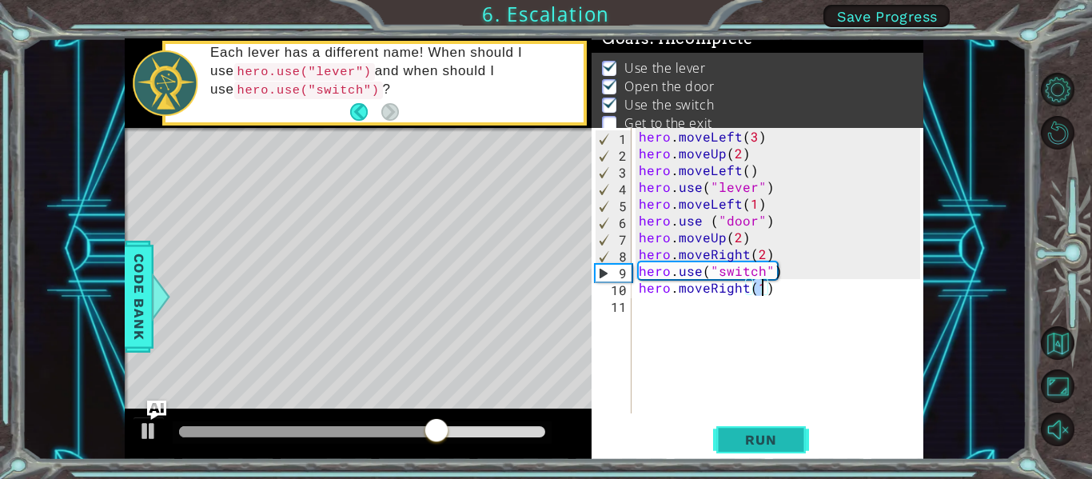
type textarea "hero.moveRight(1)"
click at [754, 430] on button "Run" at bounding box center [761, 440] width 96 height 33
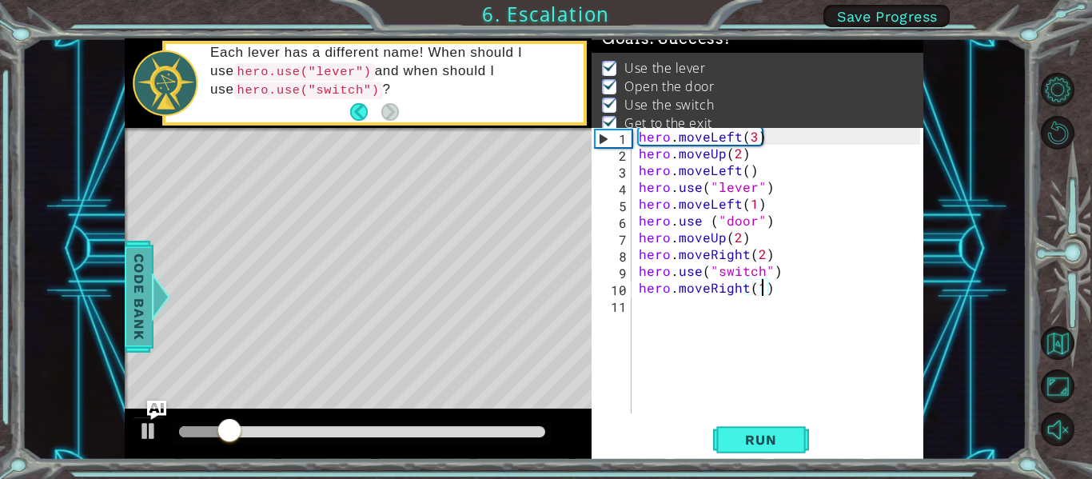
click at [153, 305] on div at bounding box center [161, 297] width 20 height 48
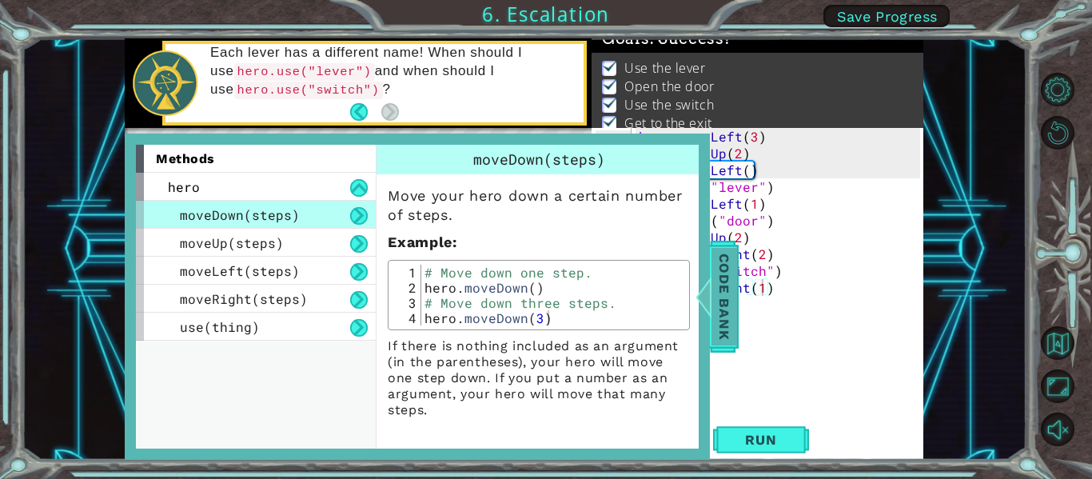
click at [727, 312] on span "Code Bank" at bounding box center [724, 297] width 26 height 98
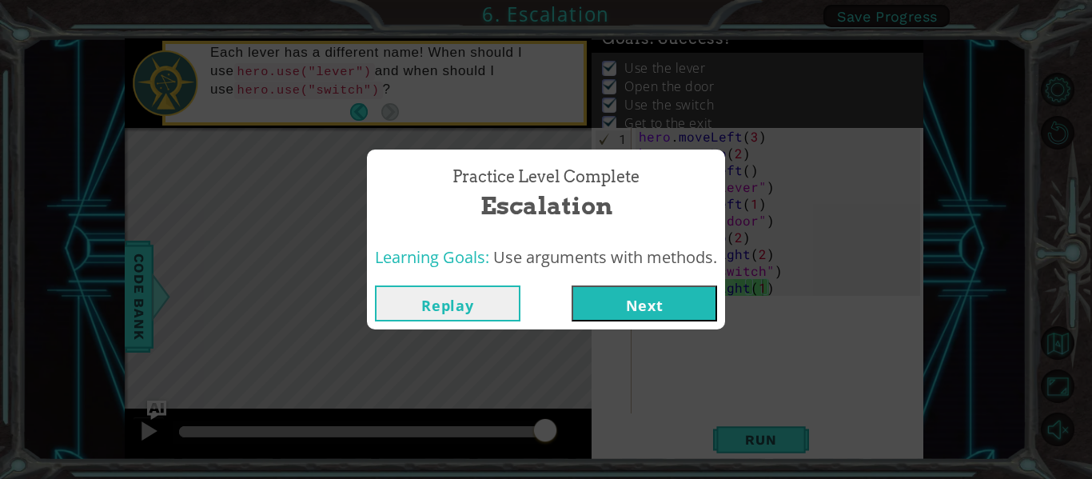
click at [664, 294] on button "Next" at bounding box center [644, 303] width 145 height 36
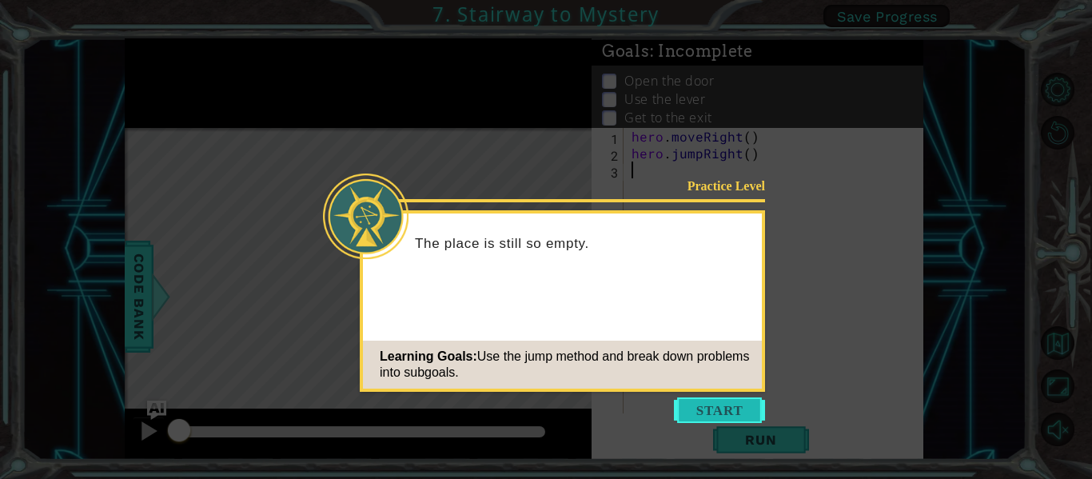
click at [723, 411] on button "Start" at bounding box center [719, 410] width 91 height 26
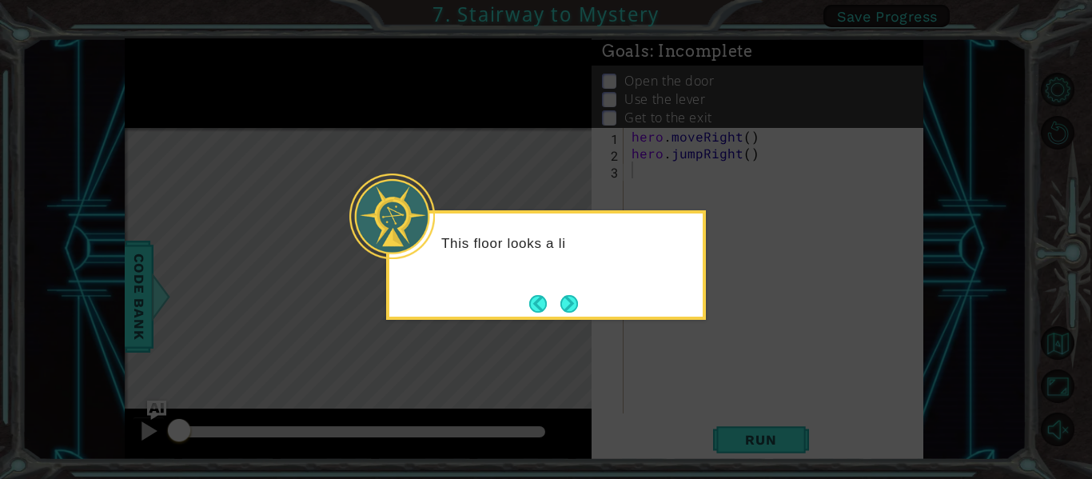
click at [605, 189] on icon at bounding box center [546, 239] width 1092 height 479
click at [570, 286] on div "This floor looks a little more complicated." at bounding box center [545, 260] width 313 height 81
click at [571, 319] on div "This floor looks a little more complicated." at bounding box center [546, 265] width 320 height 110
click at [572, 311] on button "Next" at bounding box center [569, 304] width 24 height 24
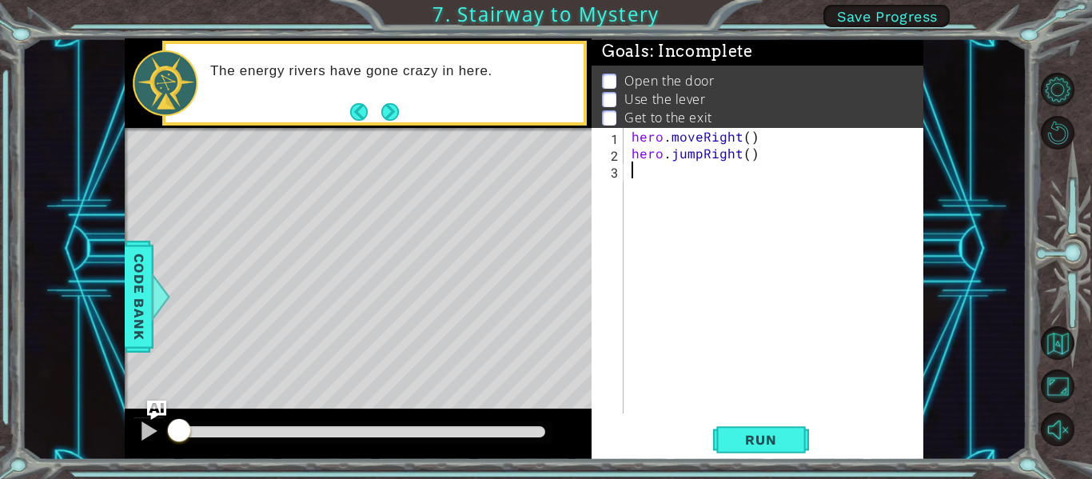
click at [865, 14] on span "Save Progress" at bounding box center [887, 16] width 101 height 17
